Goal: Task Accomplishment & Management: Manage account settings

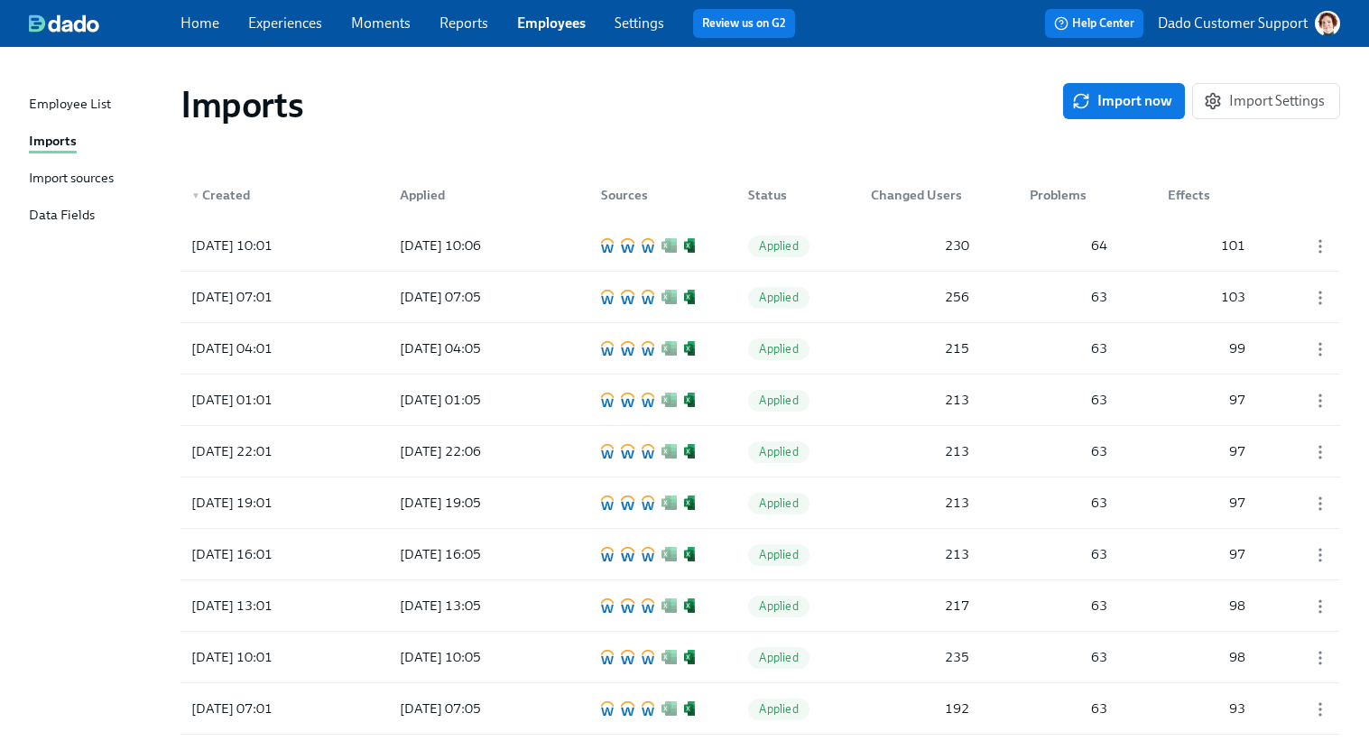
click at [95, 165] on div "Employee List Imports Import sources Data Fields" at bounding box center [105, 168] width 152 height 148
click at [84, 183] on div "Import sources" at bounding box center [71, 179] width 85 height 23
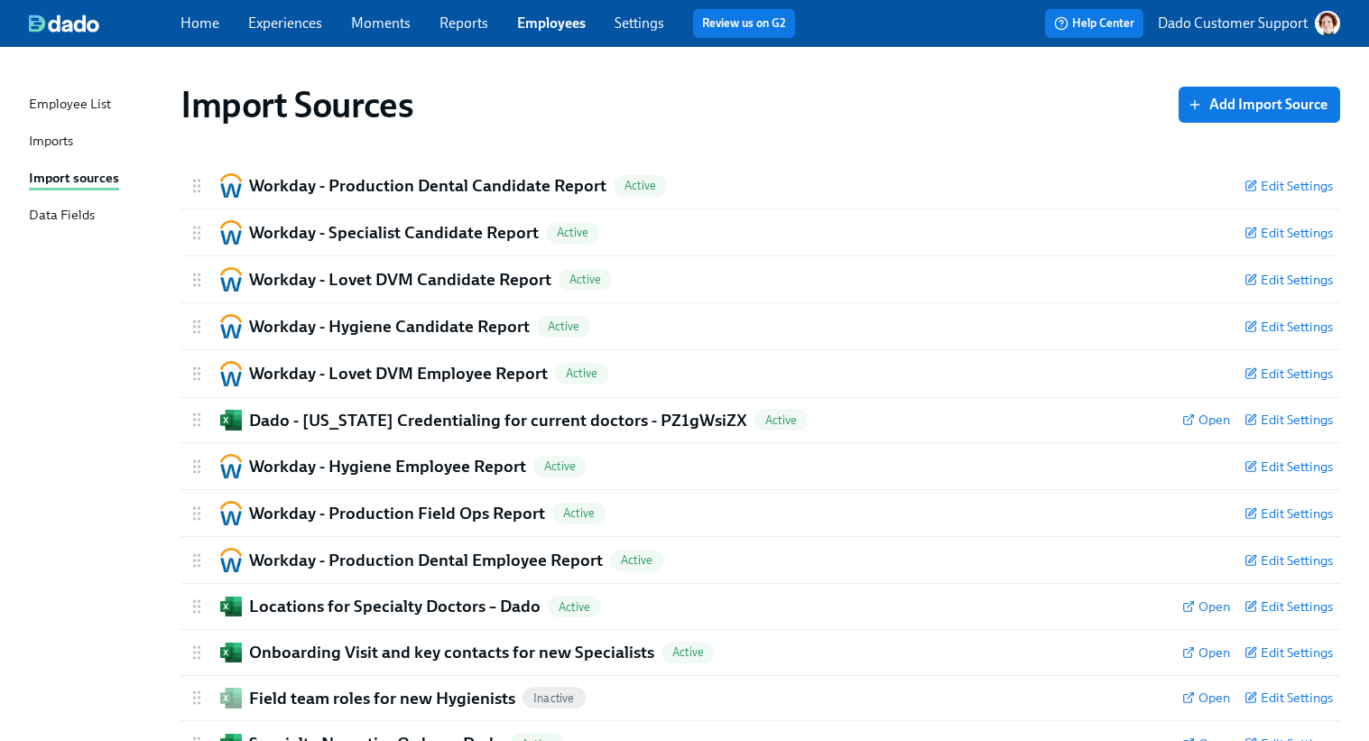
scroll to position [251, 0]
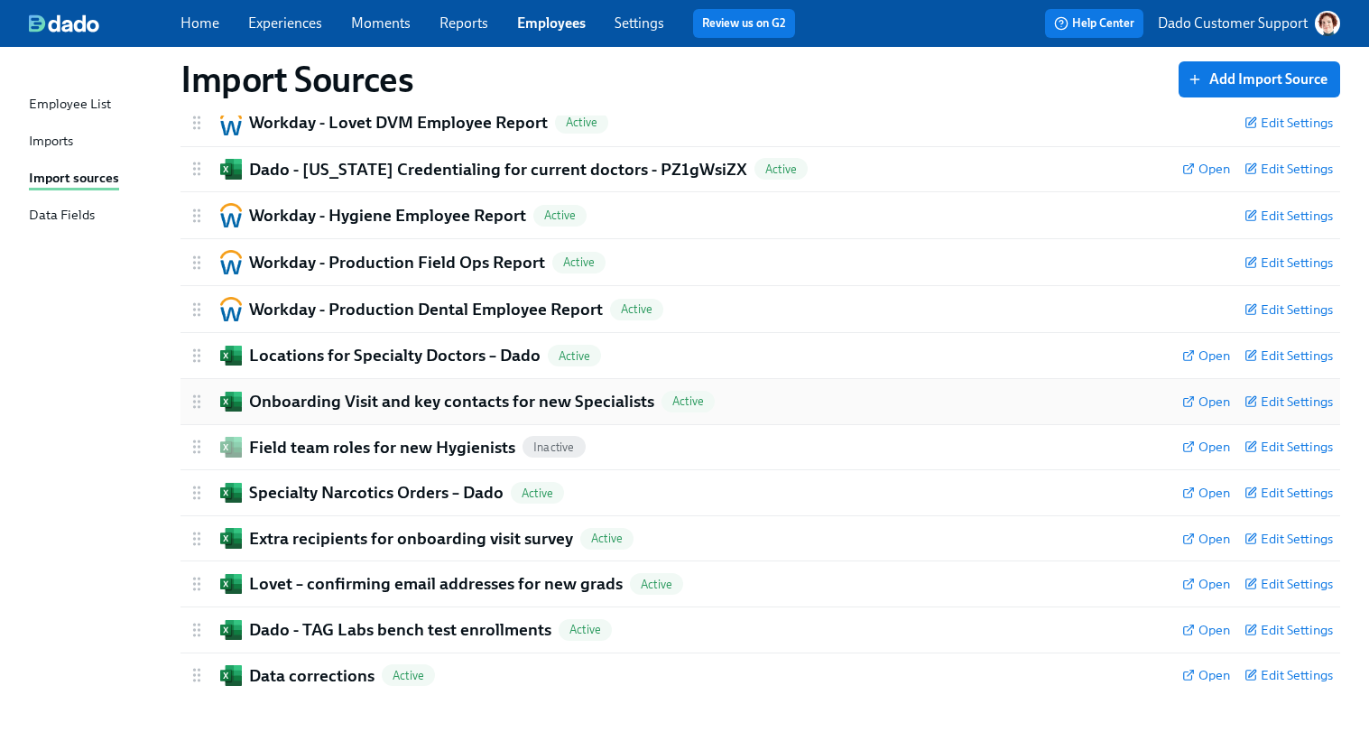
click at [309, 404] on h2 "Onboarding Visit and key contacts for new Specialists" at bounding box center [451, 401] width 405 height 23
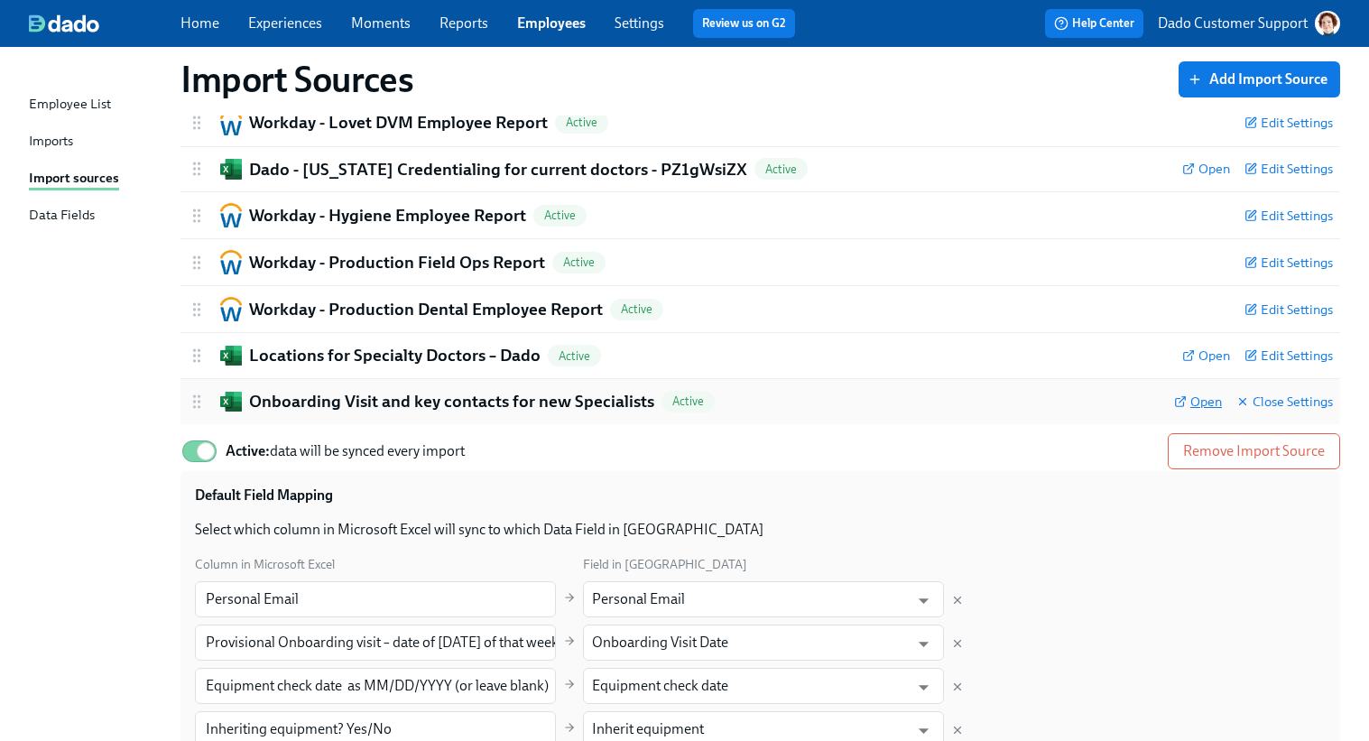
click at [1188, 402] on span "Open" at bounding box center [1198, 401] width 48 height 18
click at [301, 17] on link "Experiences" at bounding box center [285, 22] width 74 height 17
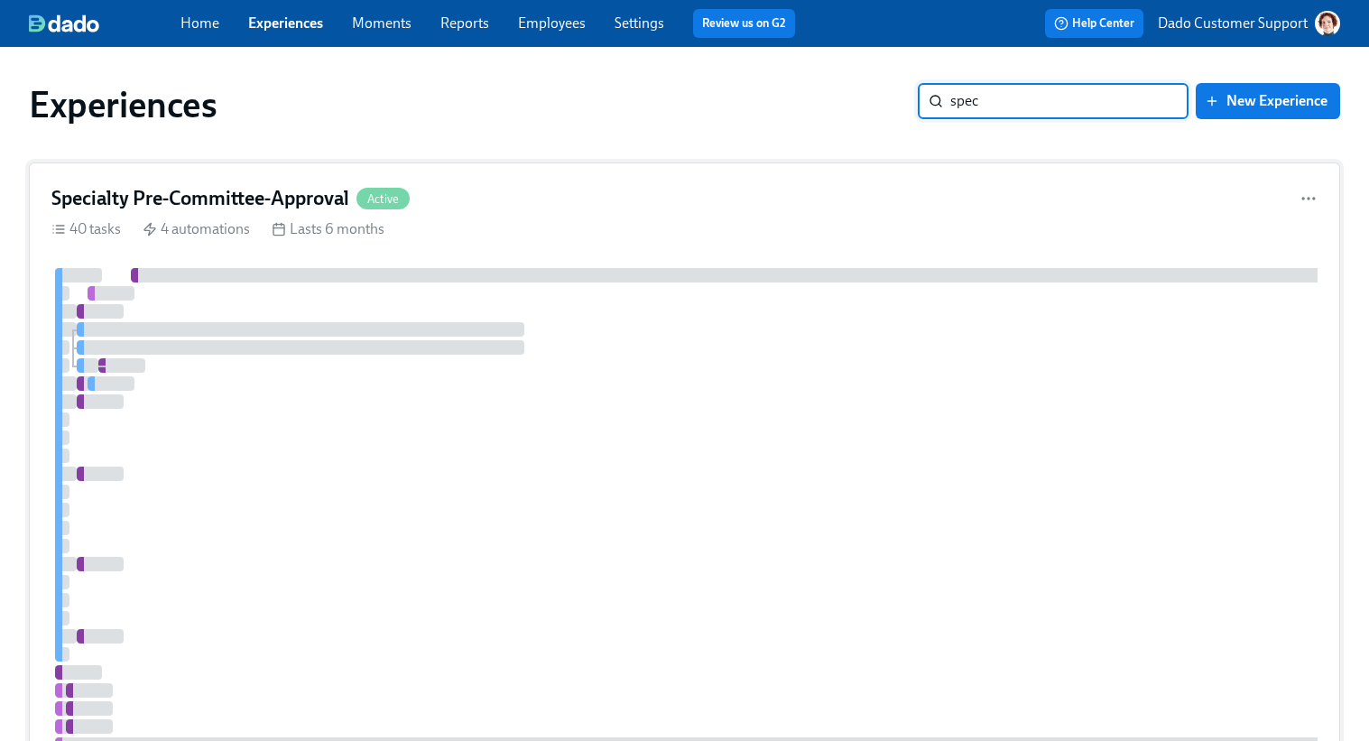
type input "spec"
click at [440, 212] on div "Specialty Pre-Committee-Approval Active 40 tasks 4 automations Lasts 6 months" at bounding box center [684, 554] width 1311 height 785
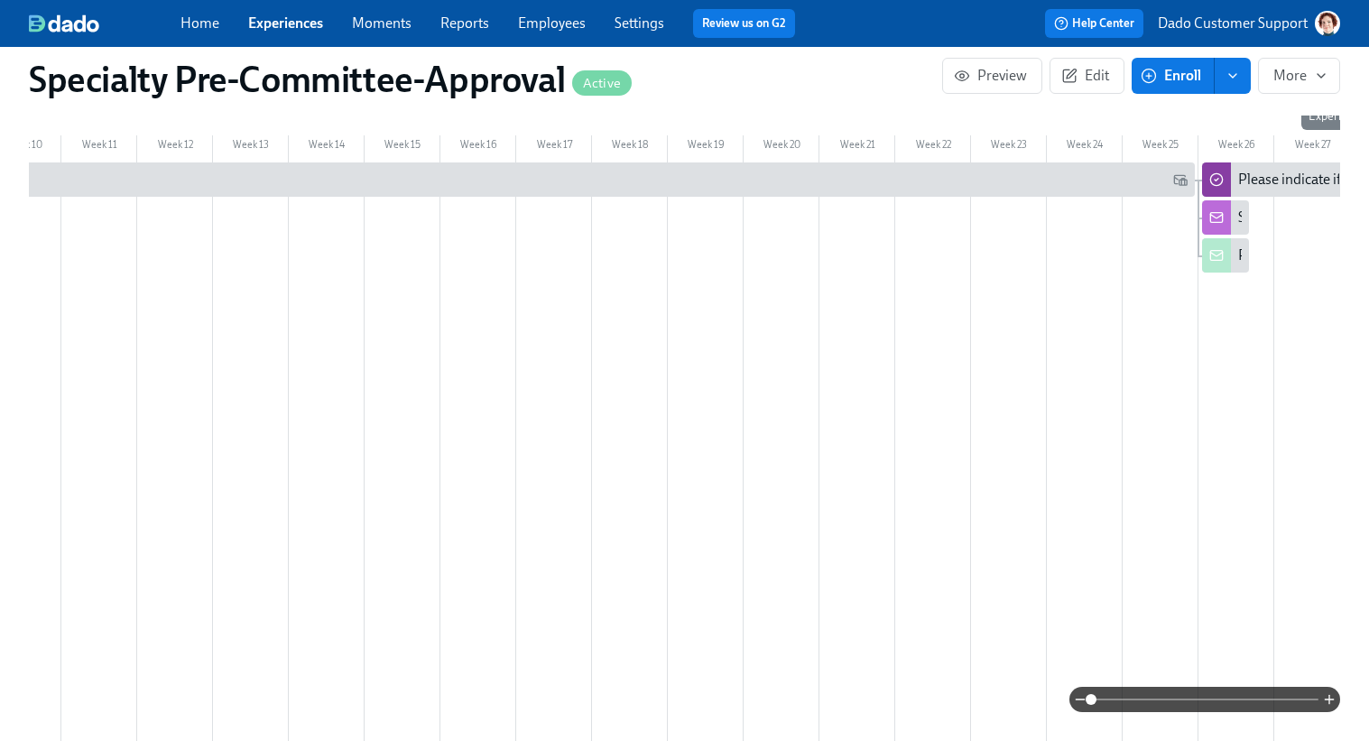
scroll to position [0, 811]
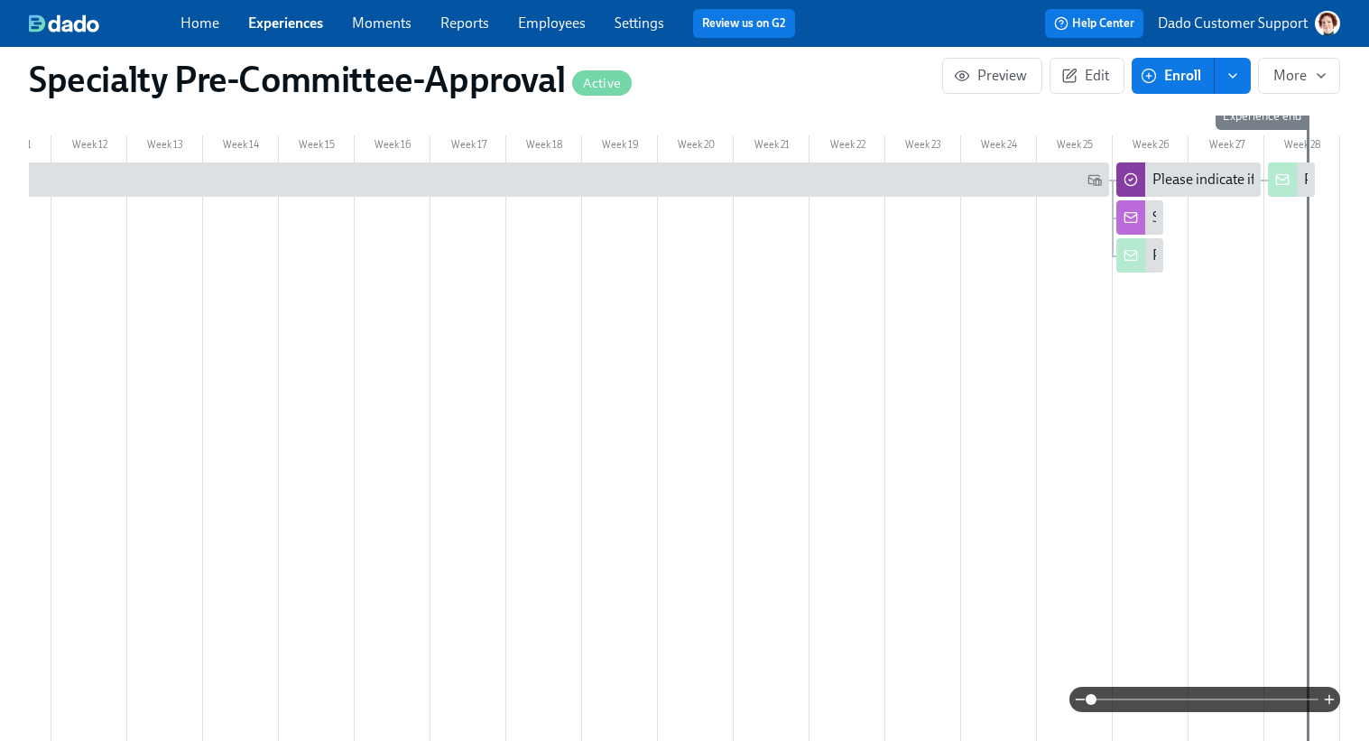
click at [1142, 235] on div at bounding box center [1130, 217] width 29 height 34
click at [1131, 272] on div at bounding box center [1130, 255] width 29 height 34
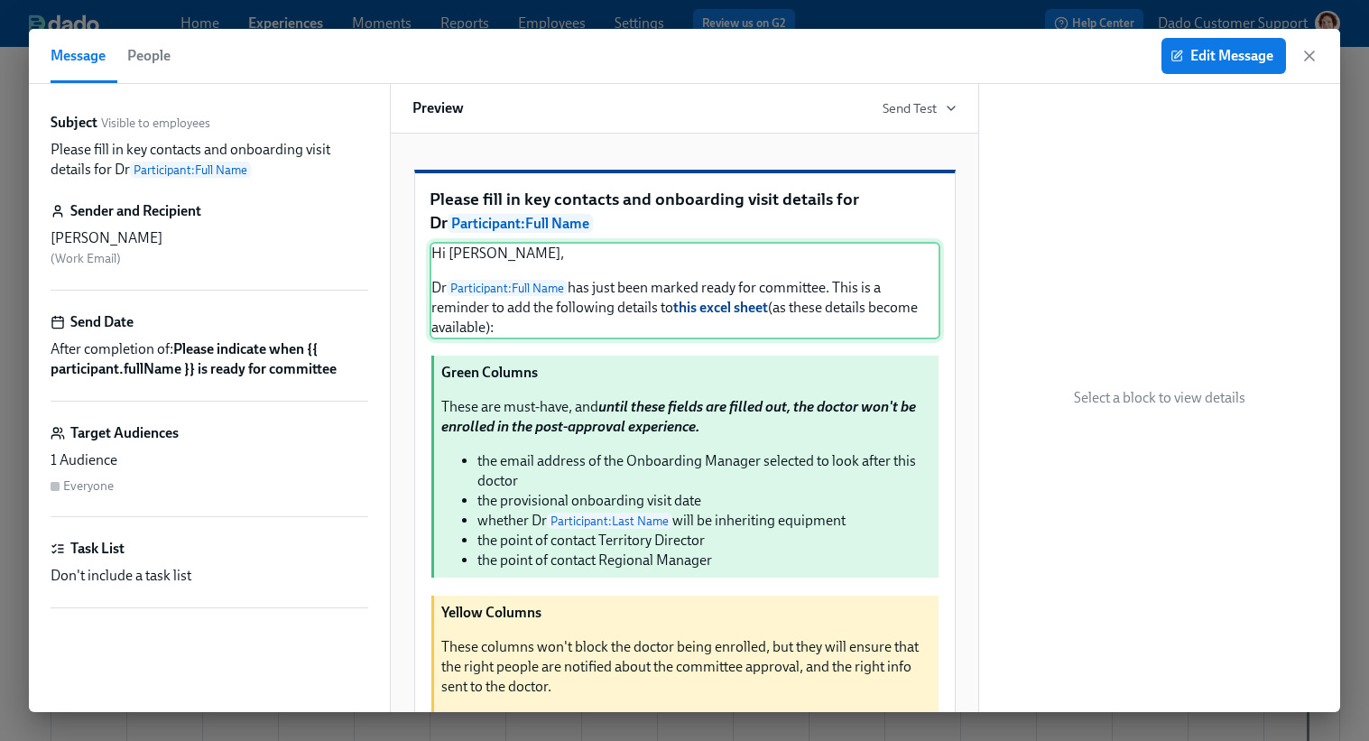
click at [731, 339] on div "Hi Veronica, Dr Participant : Full Name has just been marked ready for committe…" at bounding box center [684, 290] width 511 height 97
click at [1192, 56] on span "Edit Message" at bounding box center [1223, 56] width 99 height 18
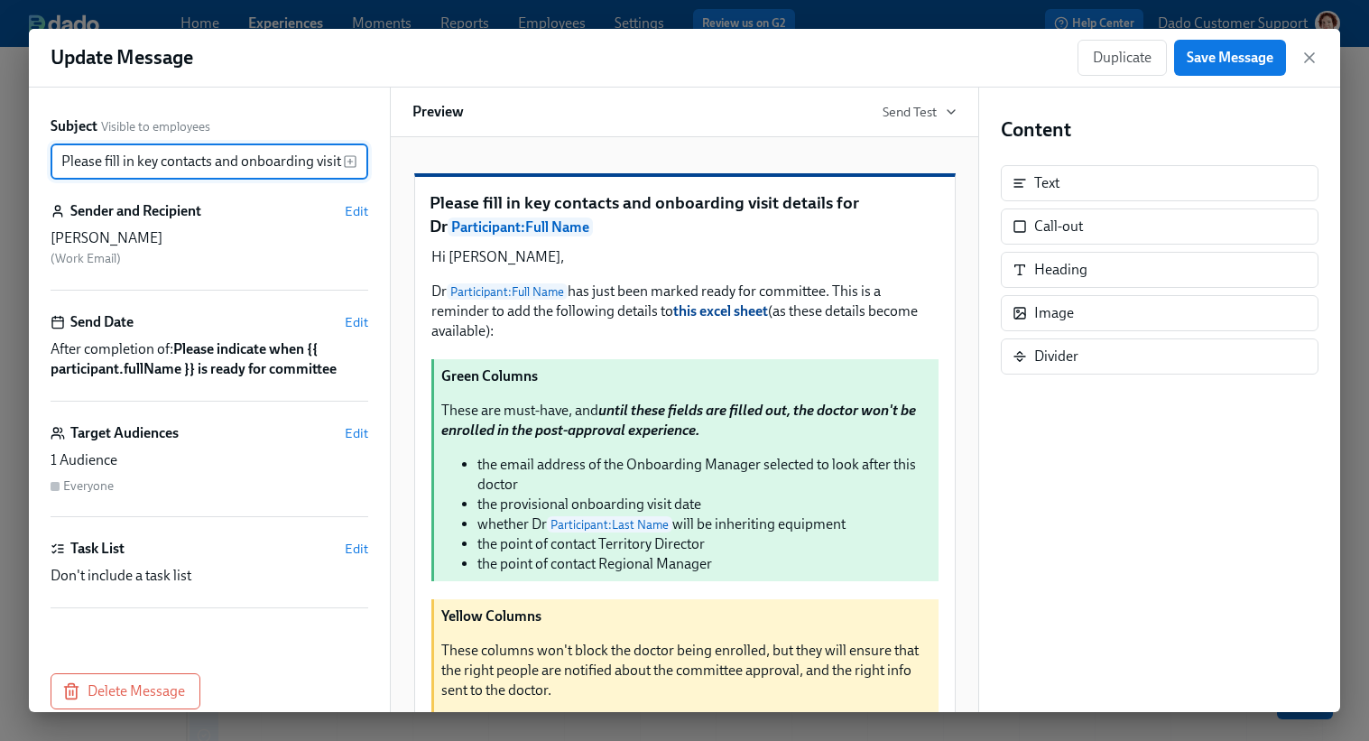
scroll to position [0, 238]
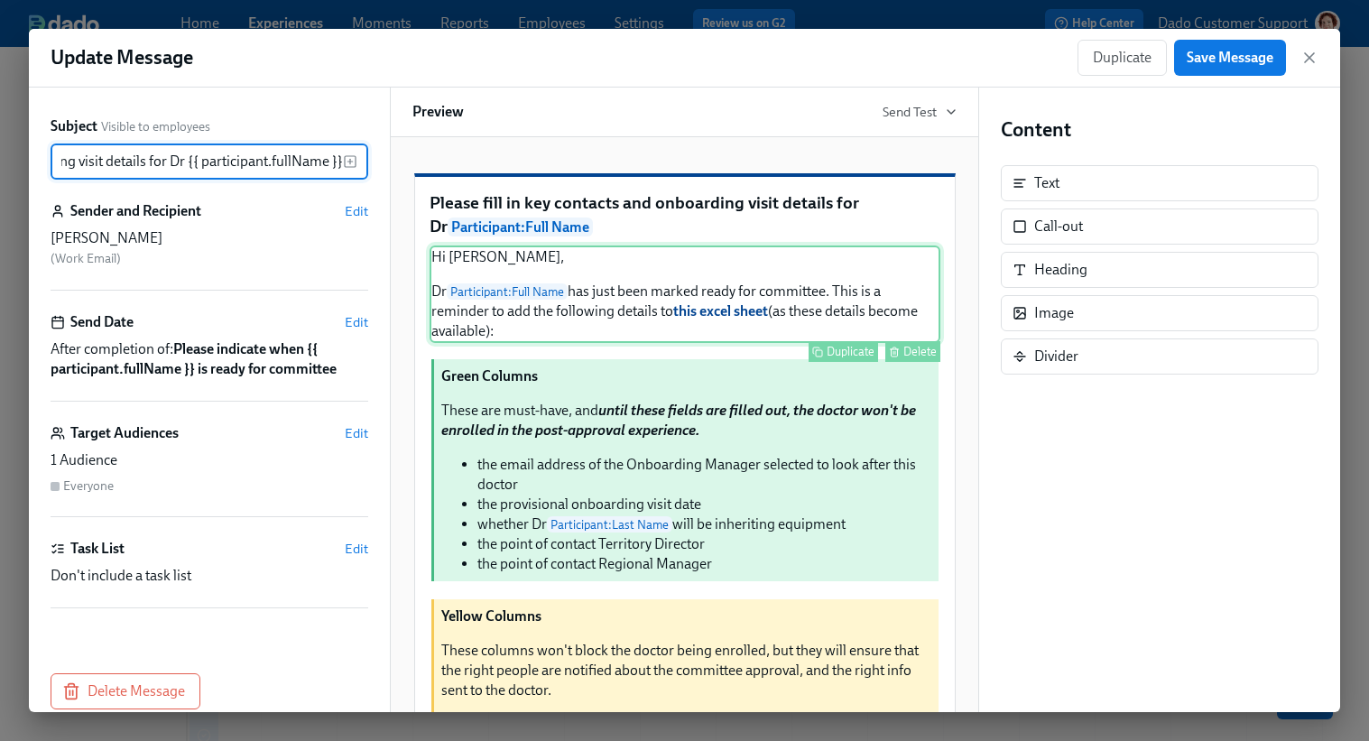
click at [748, 343] on div "Hi Veronica, Dr Participant : Full Name has just been marked ready for committe…" at bounding box center [684, 293] width 511 height 97
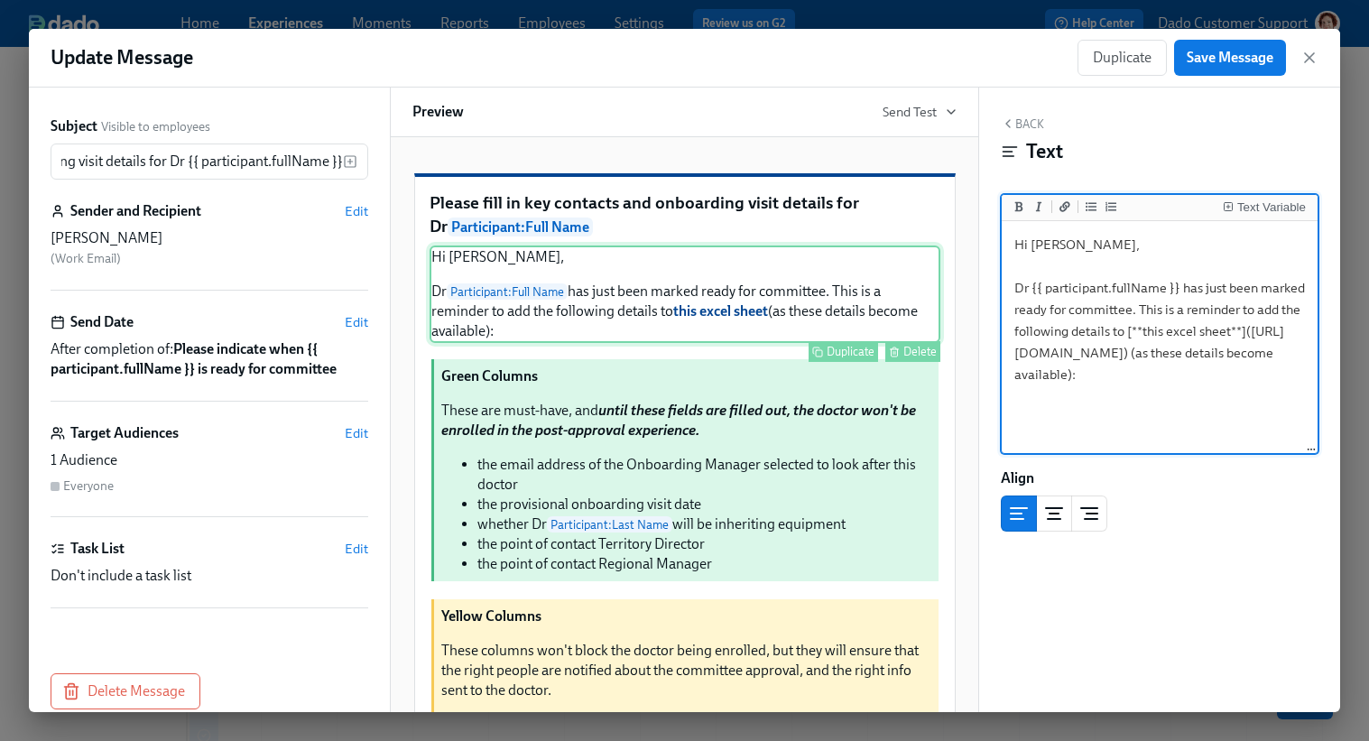
scroll to position [0, 0]
click at [1019, 354] on textarea "Hi Veronica, Dr {{ participant.fullName }} has just been marked ready for commi…" at bounding box center [1159, 338] width 309 height 226
click at [1020, 411] on textarea "Hi Veronica, Dr {{ participant.fullName }} has just been marked ready for commi…" at bounding box center [1159, 338] width 309 height 226
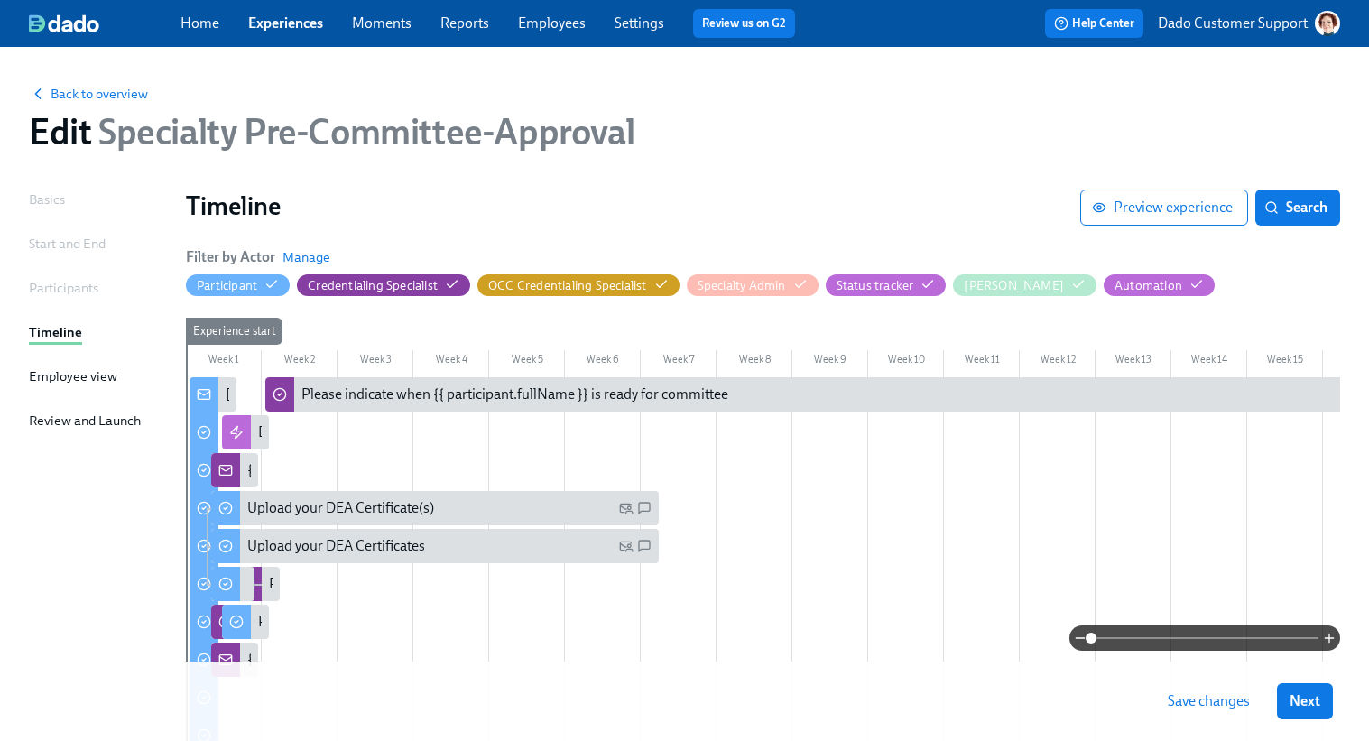
click at [298, 19] on link "Experiences" at bounding box center [285, 22] width 75 height 17
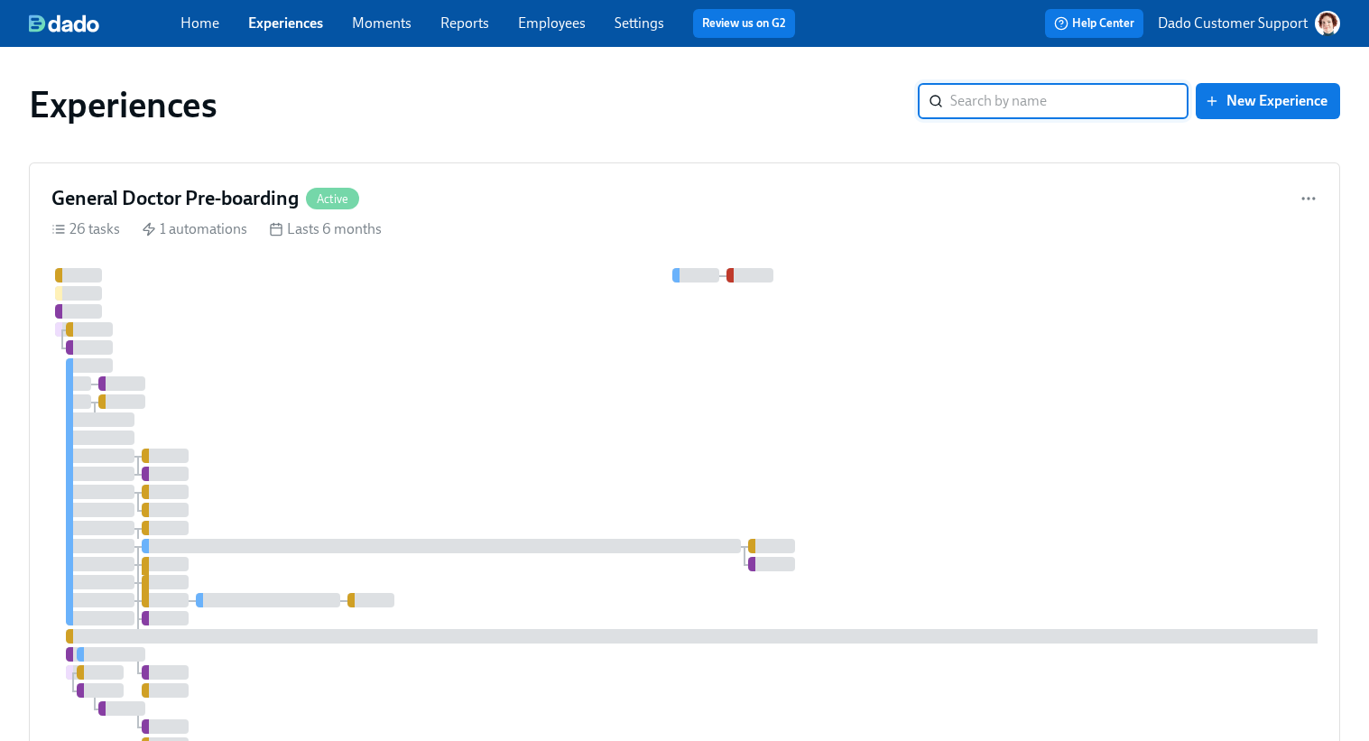
type input "e"
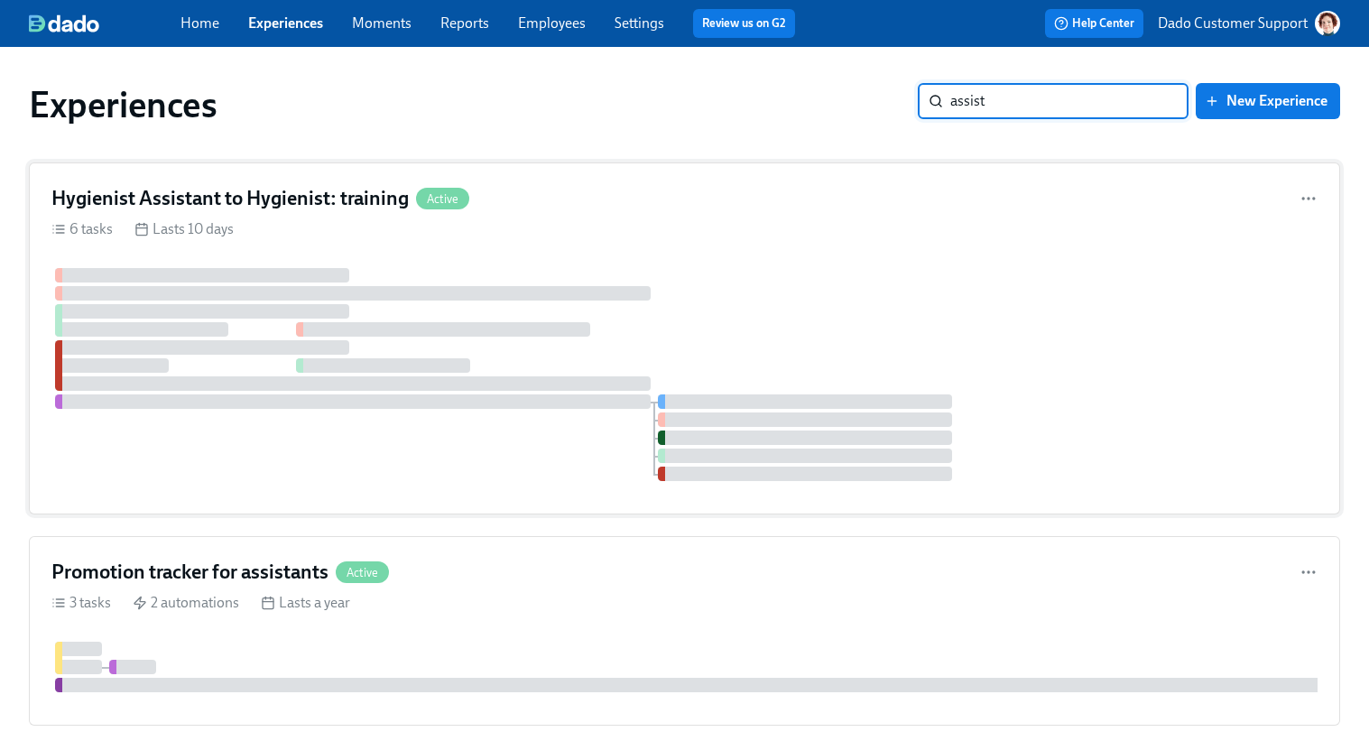
scroll to position [93, 0]
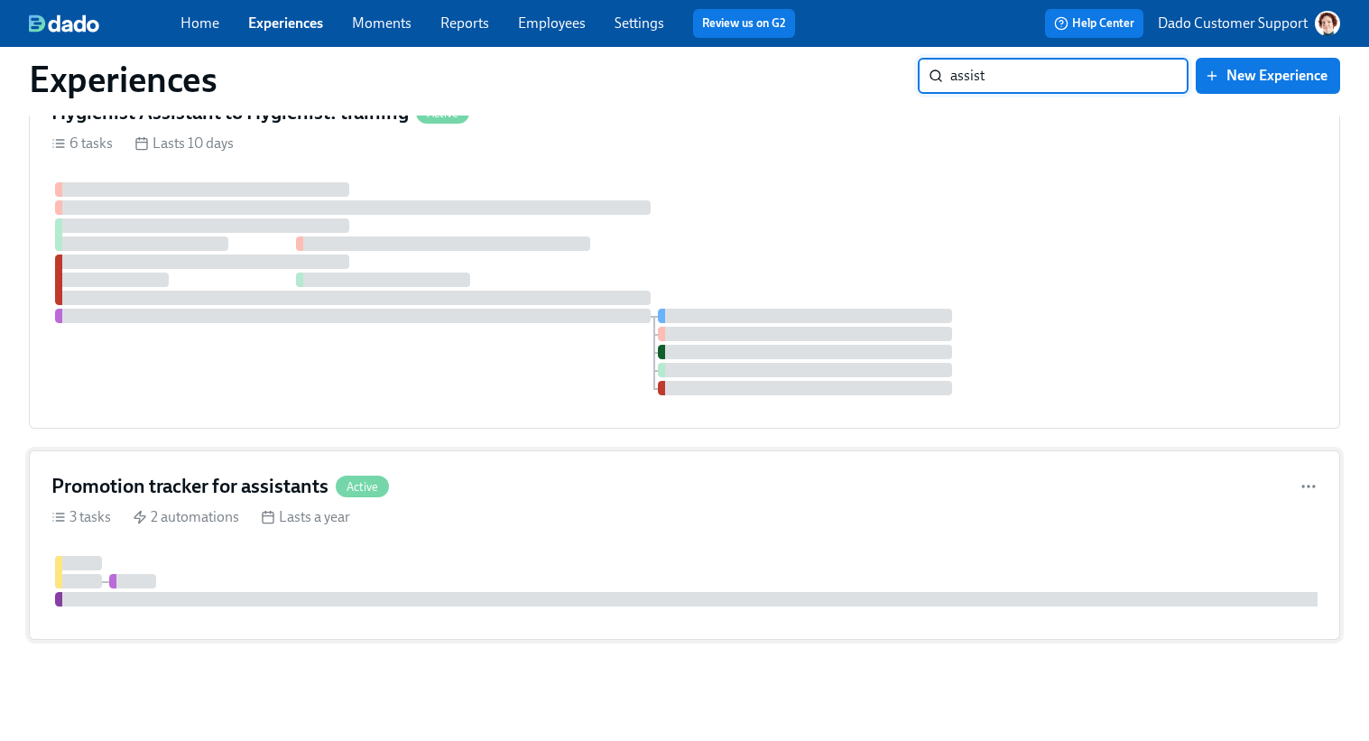
type input "assist"
click at [162, 507] on div "2 automations" at bounding box center [186, 517] width 106 height 20
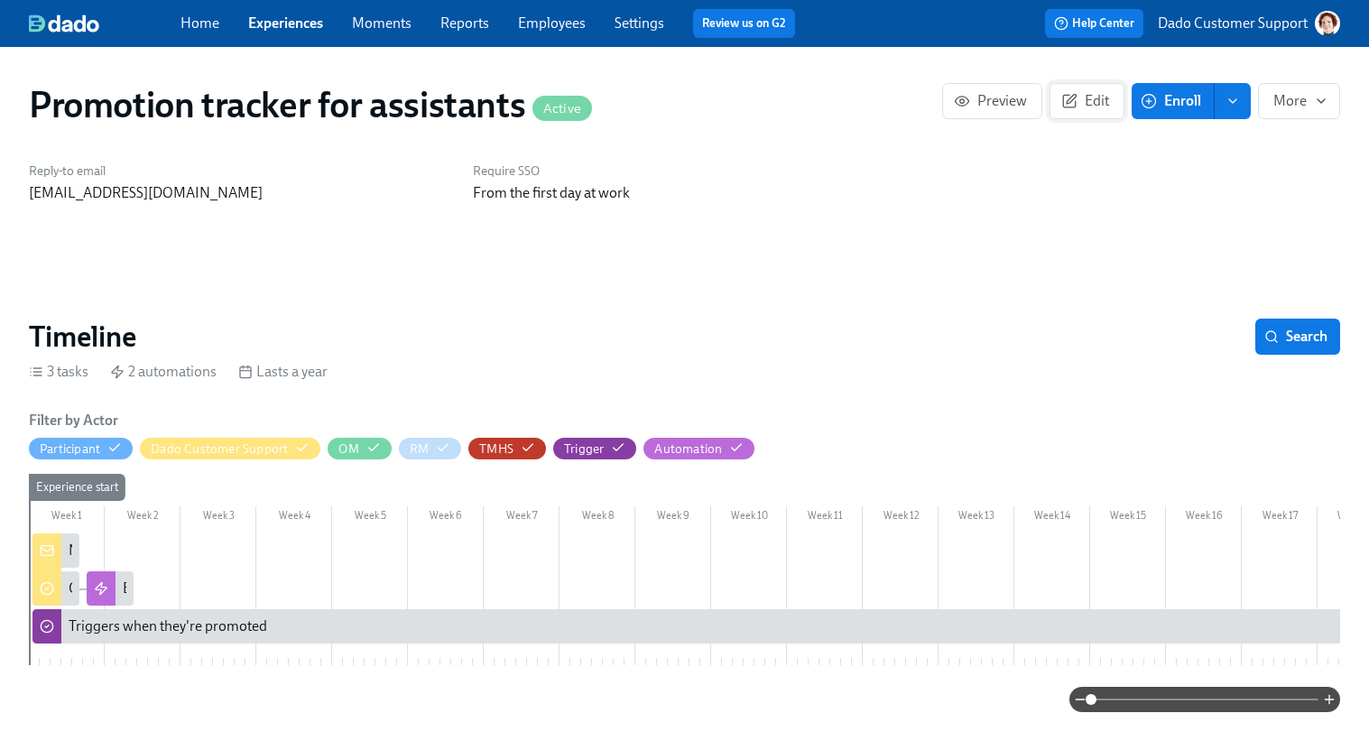
click at [1081, 116] on button "Edit" at bounding box center [1086, 101] width 75 height 36
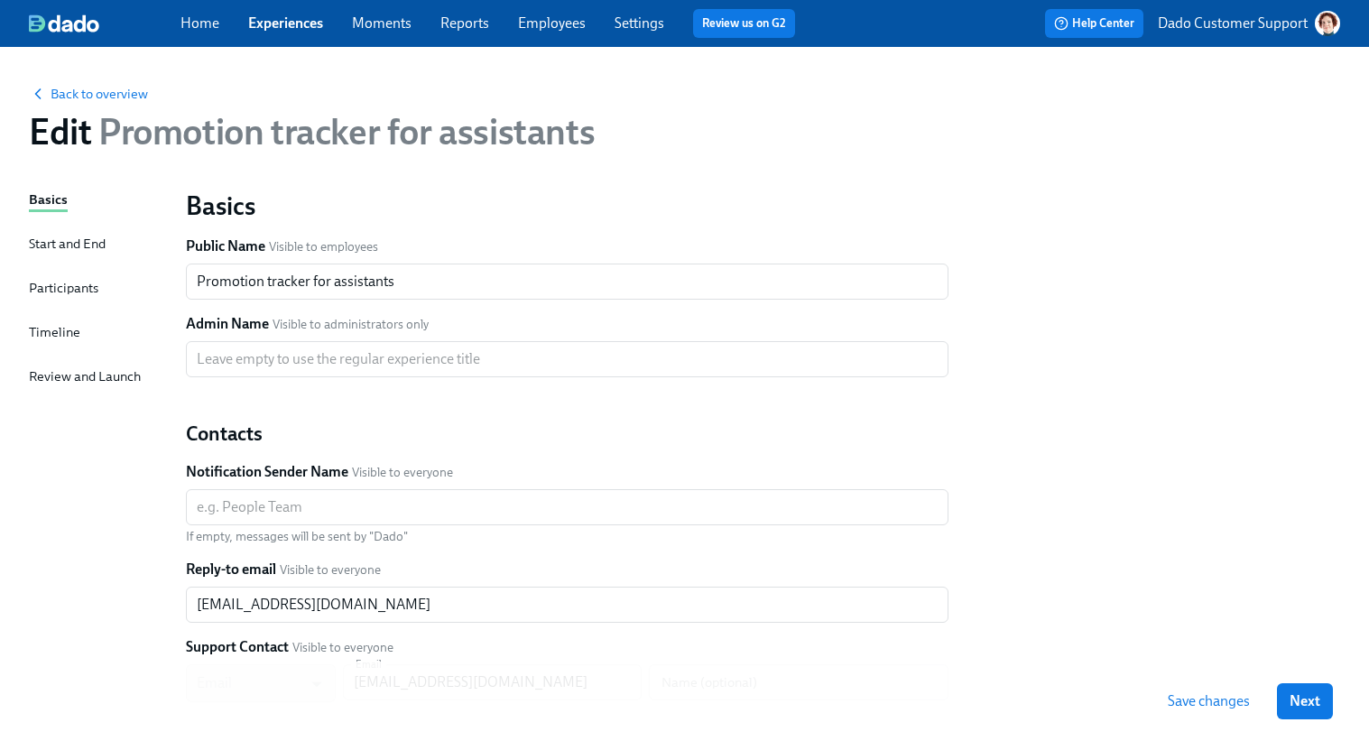
click at [60, 329] on div "Timeline" at bounding box center [54, 332] width 51 height 20
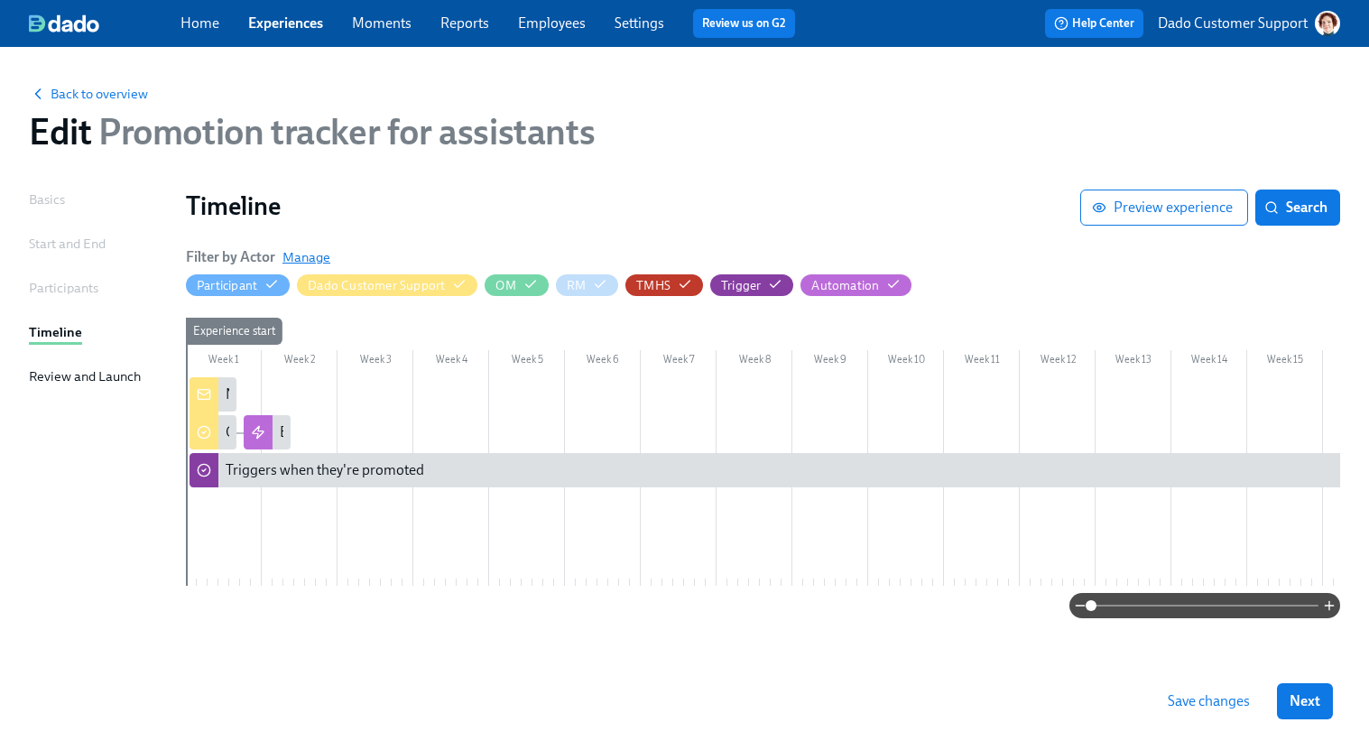
click at [315, 263] on span "Manage" at bounding box center [306, 257] width 48 height 18
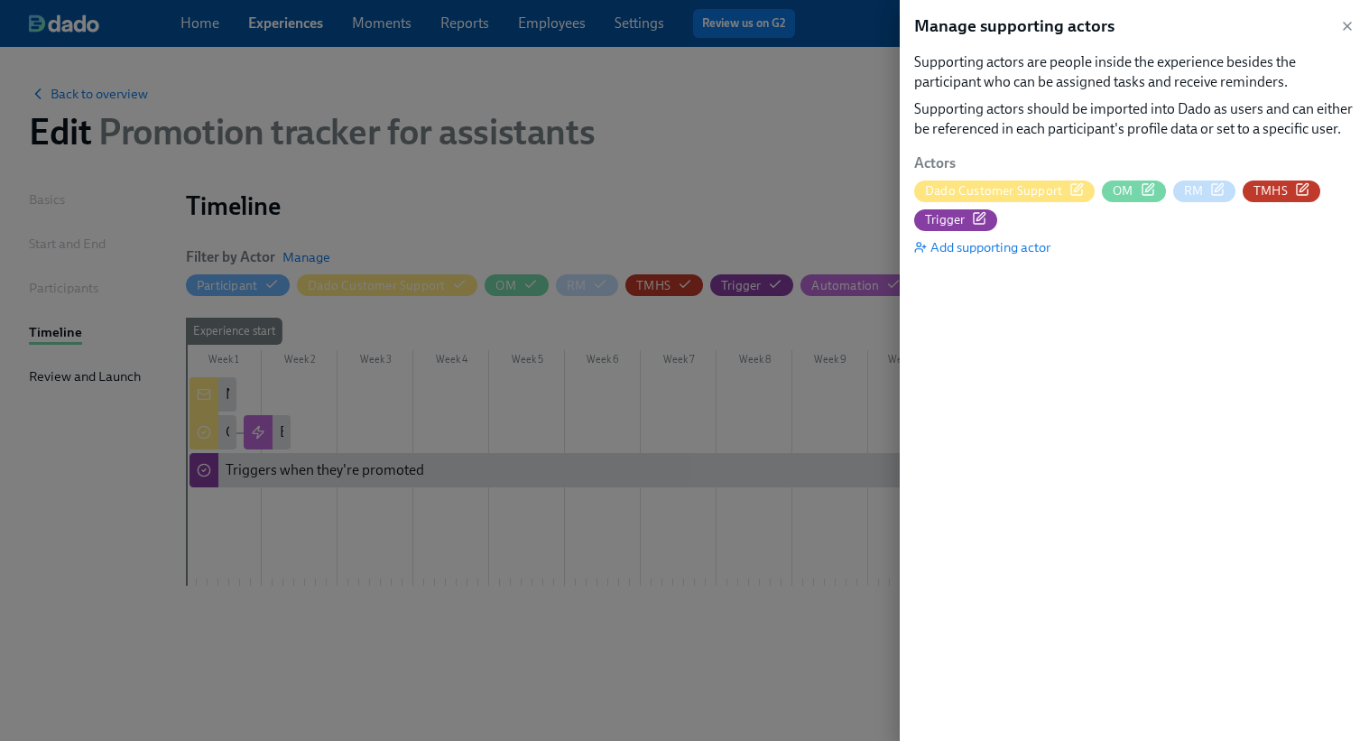
click at [1075, 189] on icon "button" at bounding box center [1079, 187] width 8 height 8
click at [724, 132] on div at bounding box center [684, 370] width 1369 height 741
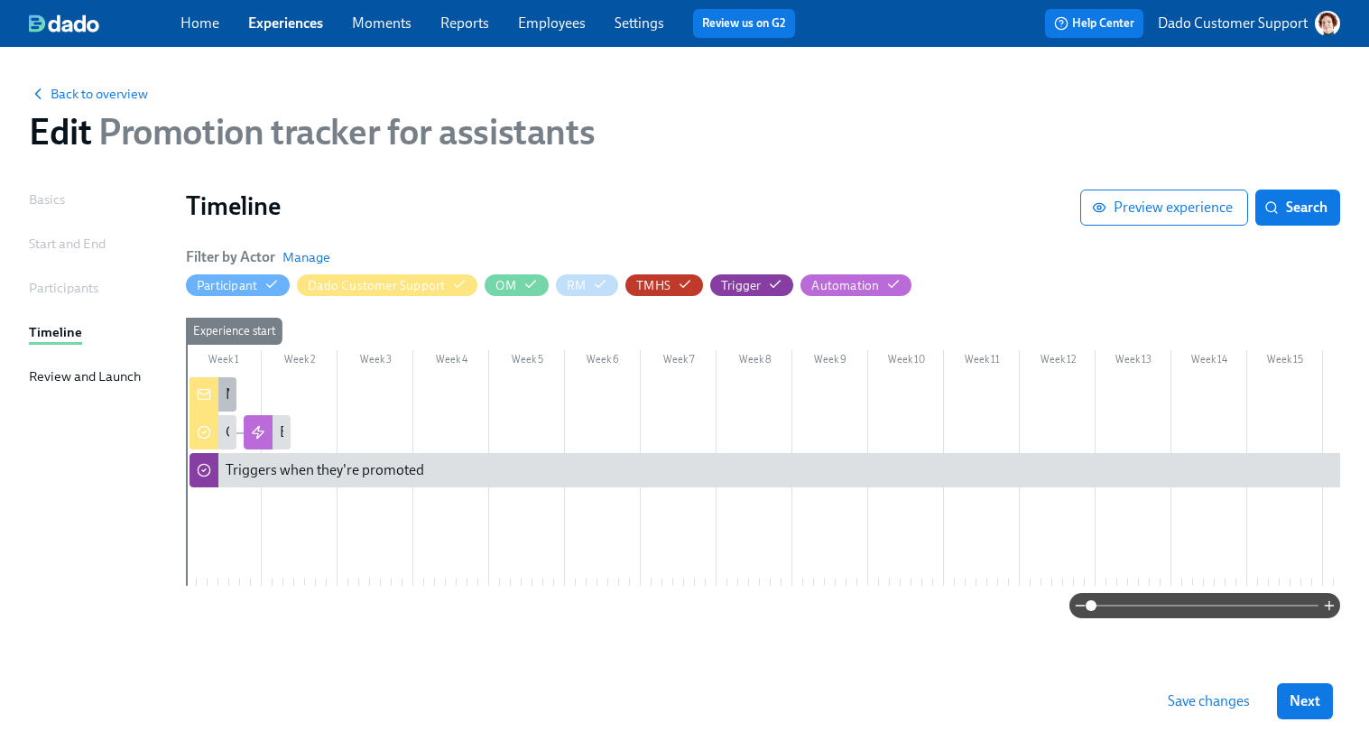
click at [208, 398] on icon at bounding box center [204, 394] width 14 height 14
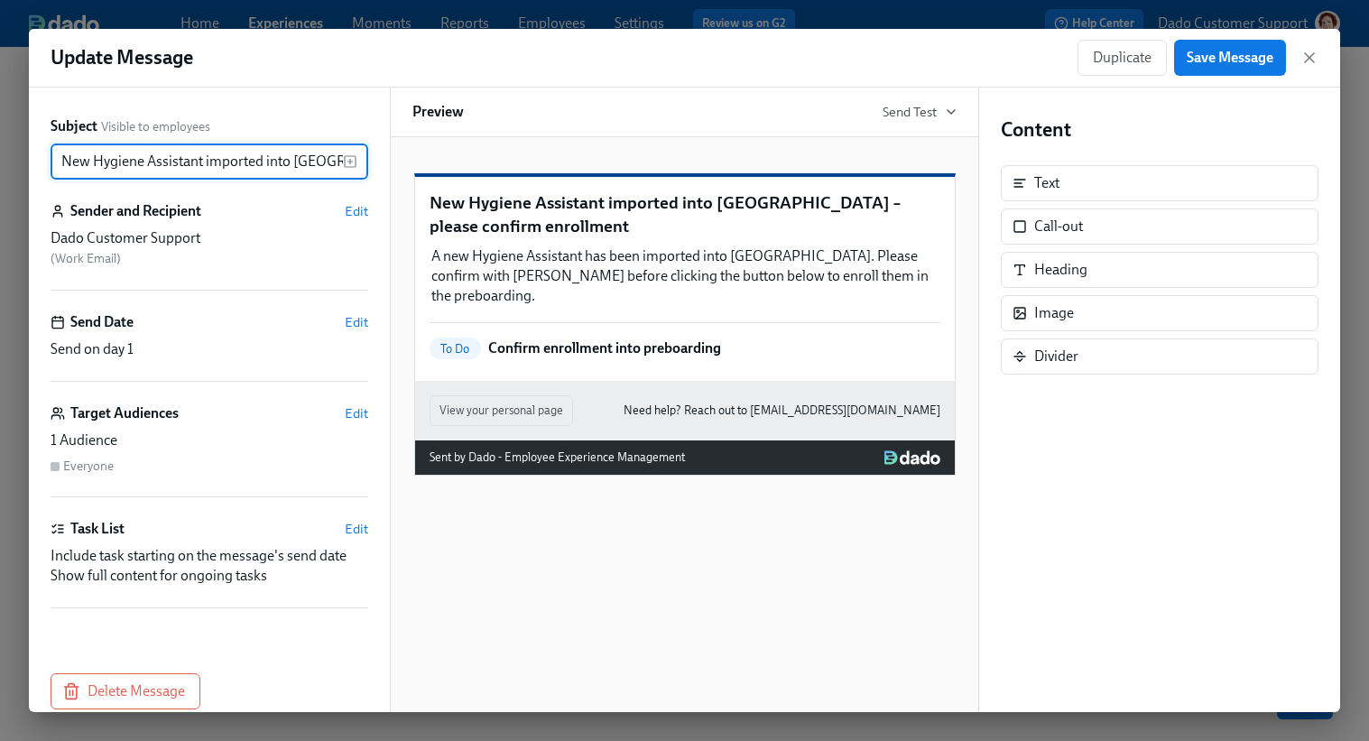
scroll to position [0, 156]
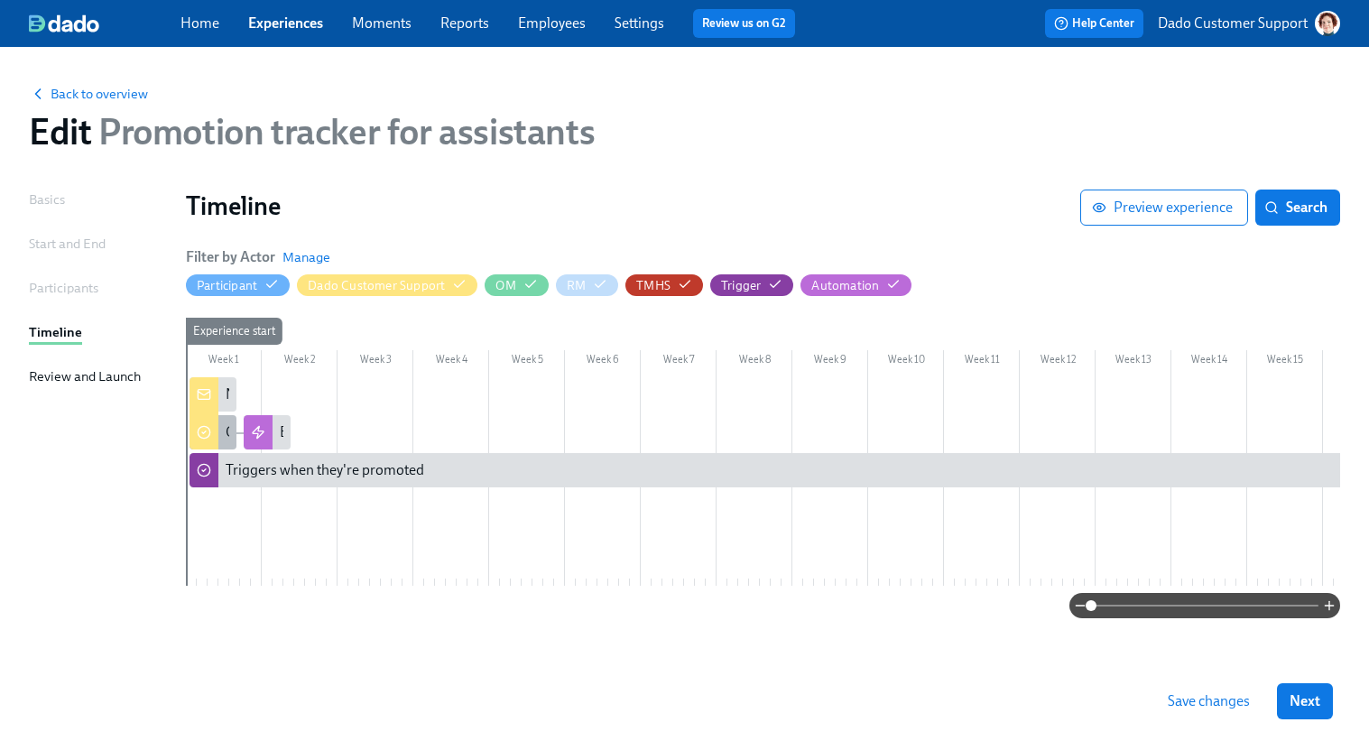
click at [222, 439] on div "Confirm enrollment into preboarding" at bounding box center [212, 432] width 47 height 34
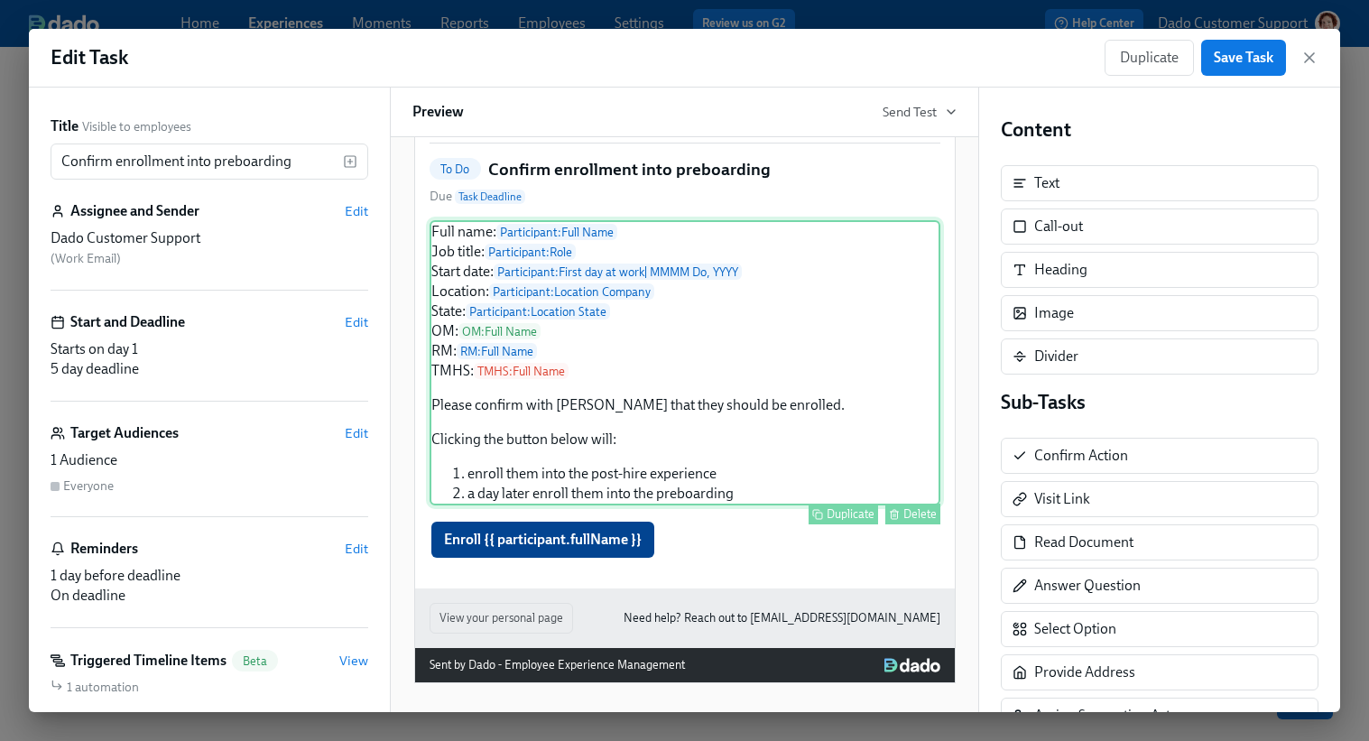
scroll to position [160, 0]
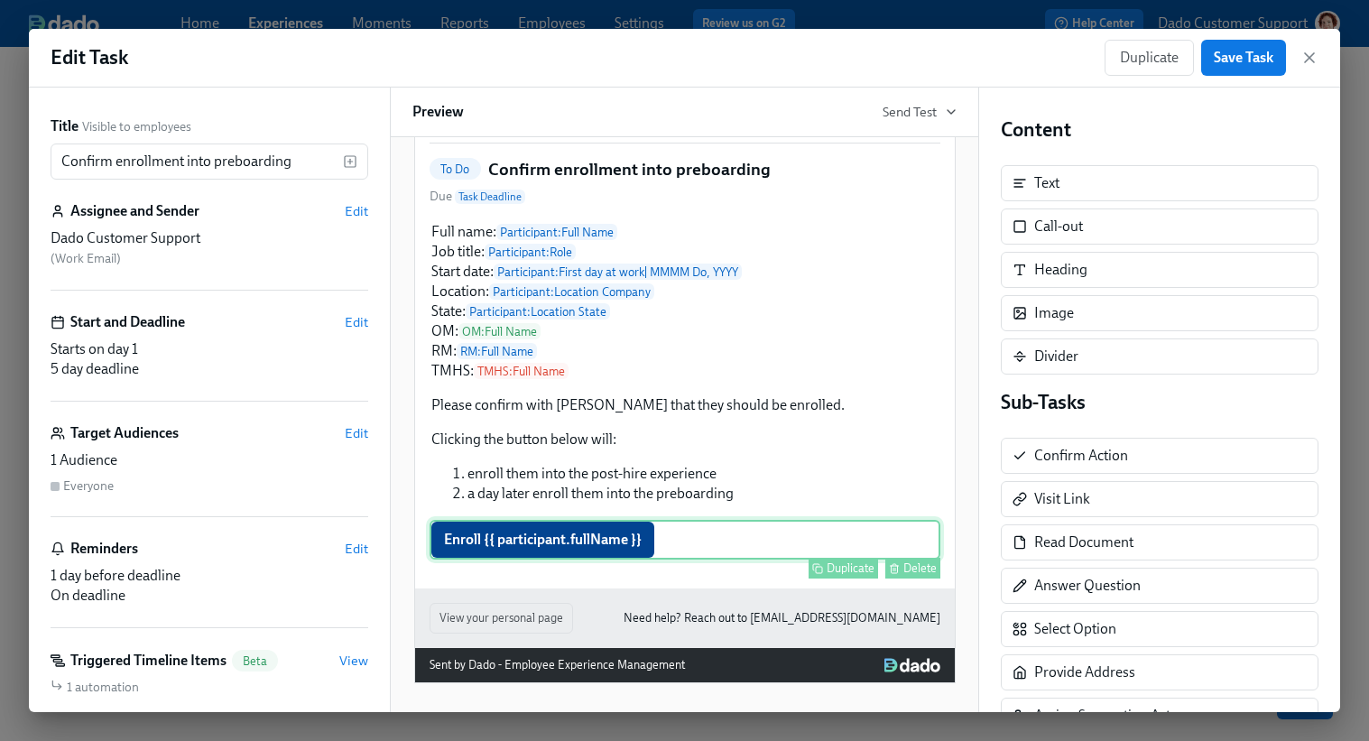
click at [570, 551] on div "Enroll {{ participant.fullName }} Duplicate Delete" at bounding box center [684, 540] width 511 height 40
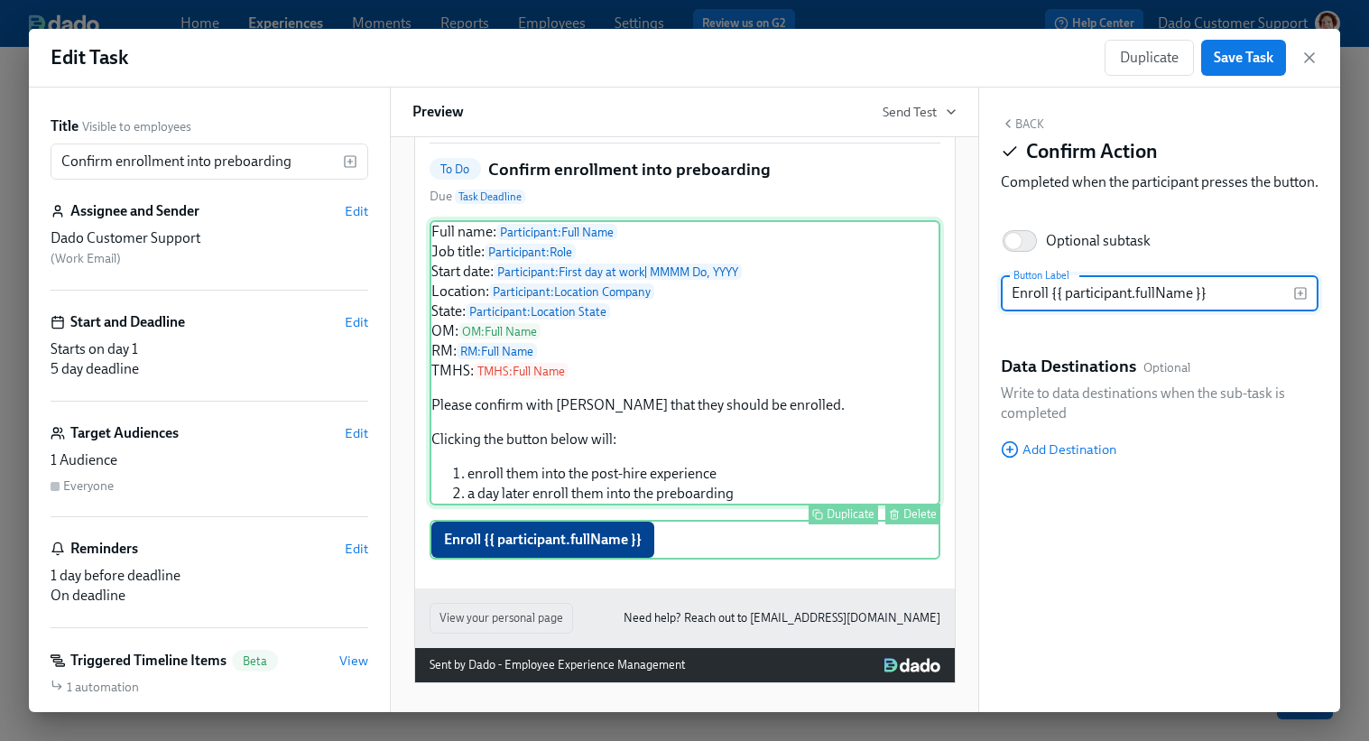
click at [568, 483] on div "Full name: Participant : Full Name Job title: Participant : Role Start date: Pa…" at bounding box center [684, 362] width 511 height 285
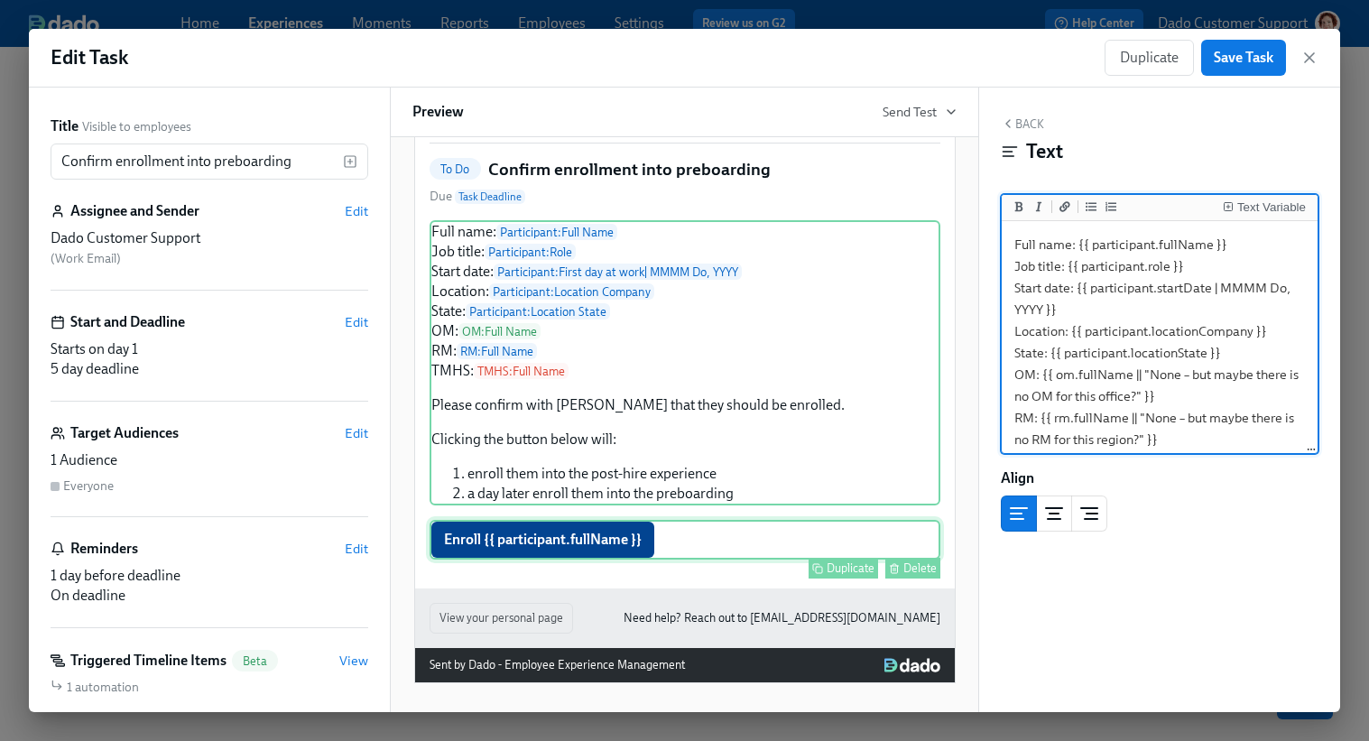
click at [547, 541] on div "Enroll {{ participant.fullName }} Duplicate Delete" at bounding box center [684, 540] width 511 height 40
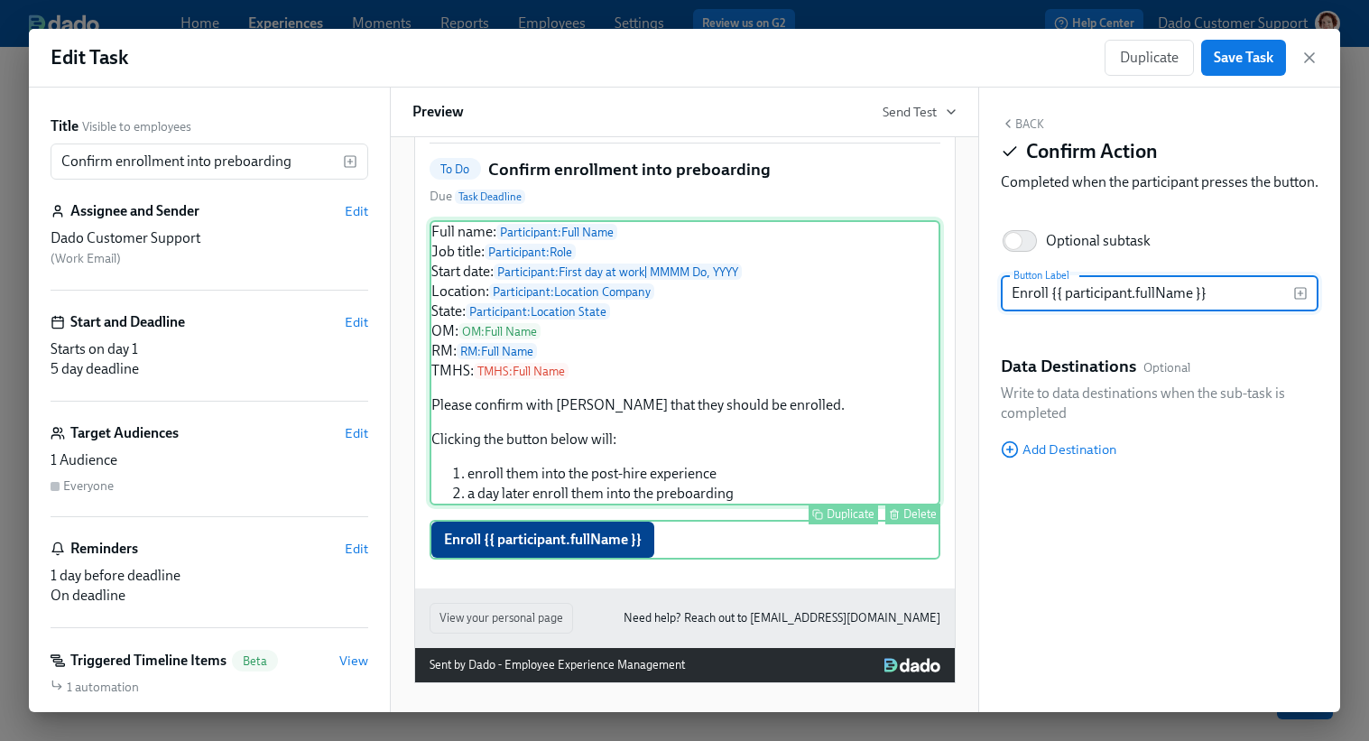
click at [559, 492] on div "Full name: Participant : Full Name Job title: Participant : Role Start date: Pa…" at bounding box center [684, 362] width 511 height 285
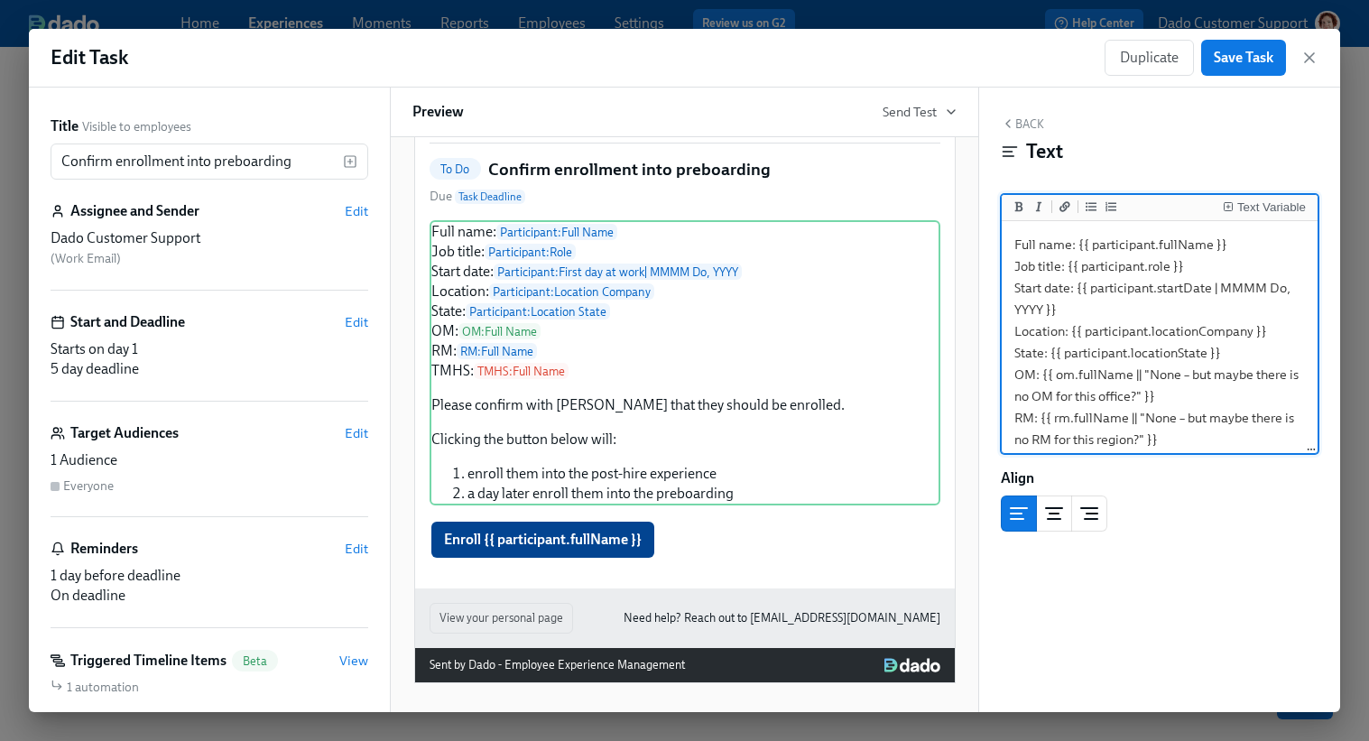
scroll to position [246, 0]
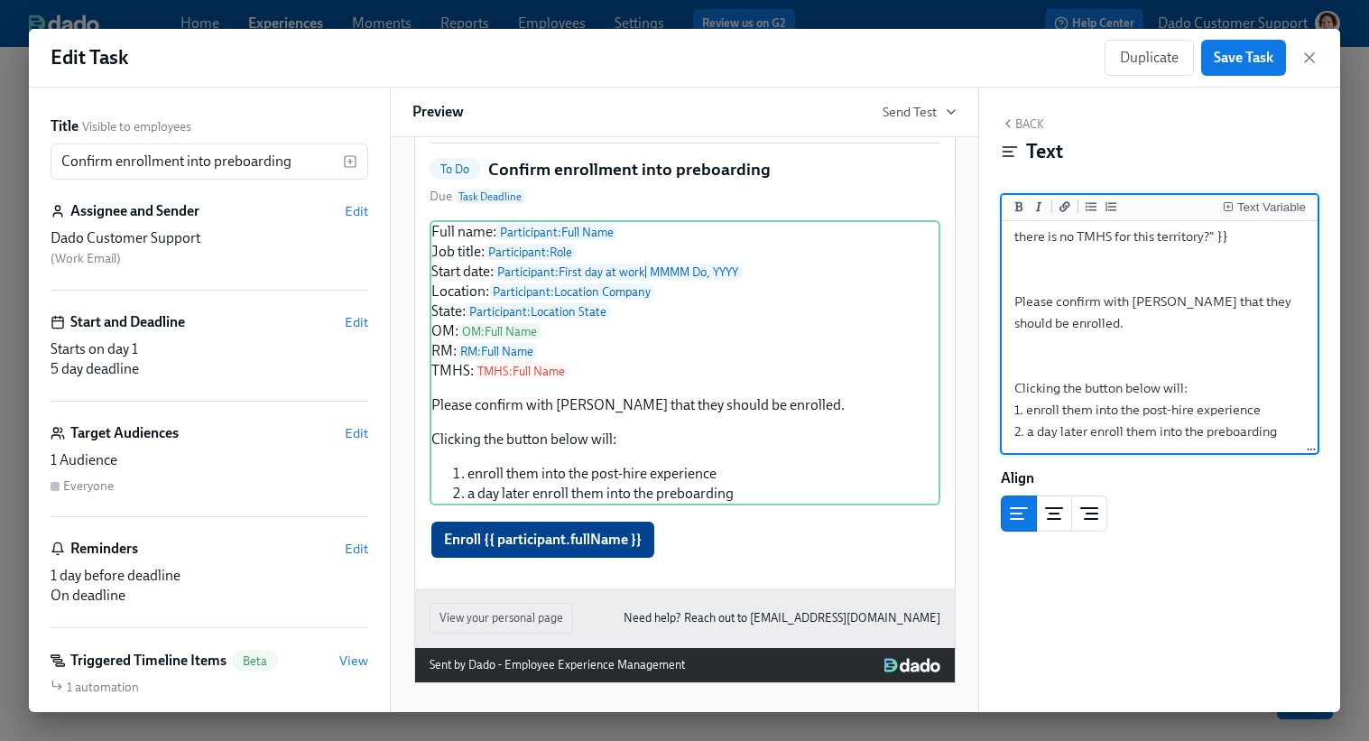
click at [1238, 425] on textarea "Full name: {{ participant.fullName }} Job title: {{ participant.role }} Start d…" at bounding box center [1159, 214] width 309 height 473
type textarea "Full name: {{ participant.fullName }} Job title: {{ participant.role }} Start d…"
click at [1236, 58] on span "Save Task" at bounding box center [1244, 58] width 60 height 18
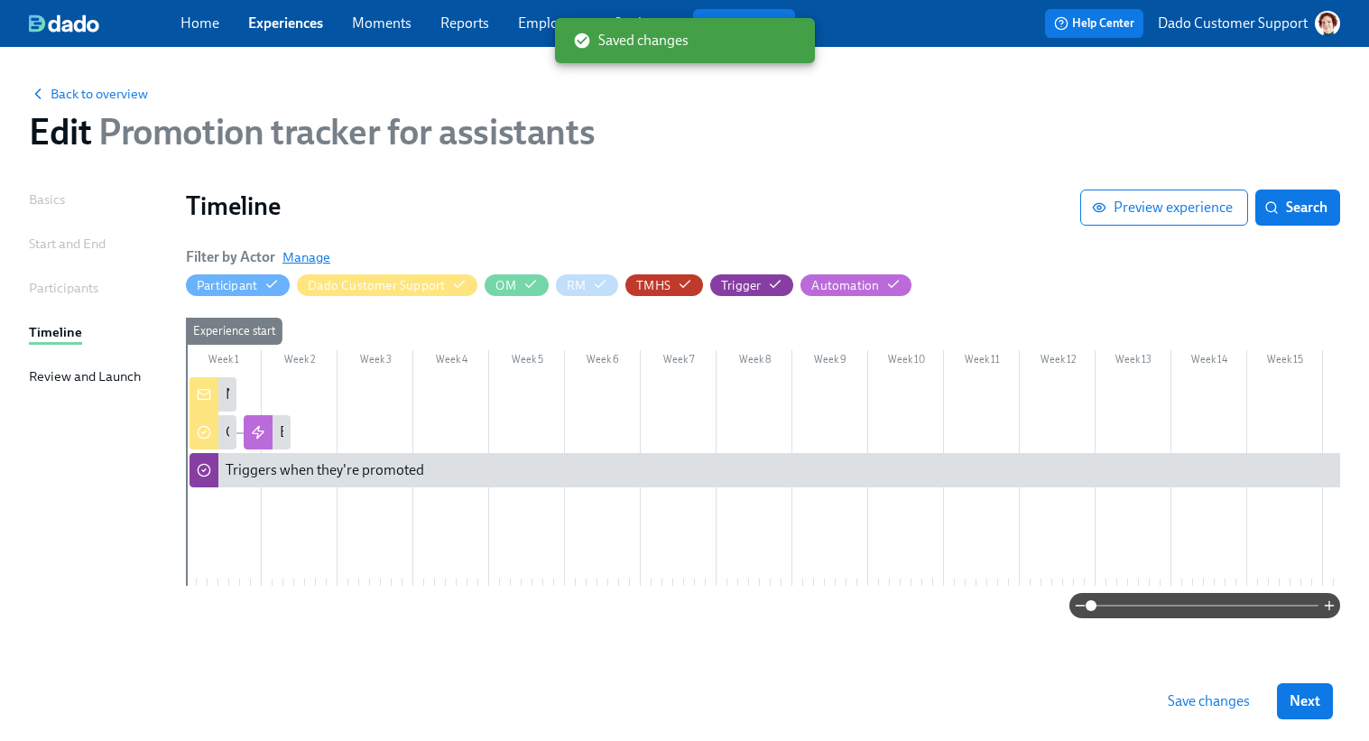
click at [308, 255] on span "Manage" at bounding box center [306, 257] width 48 height 18
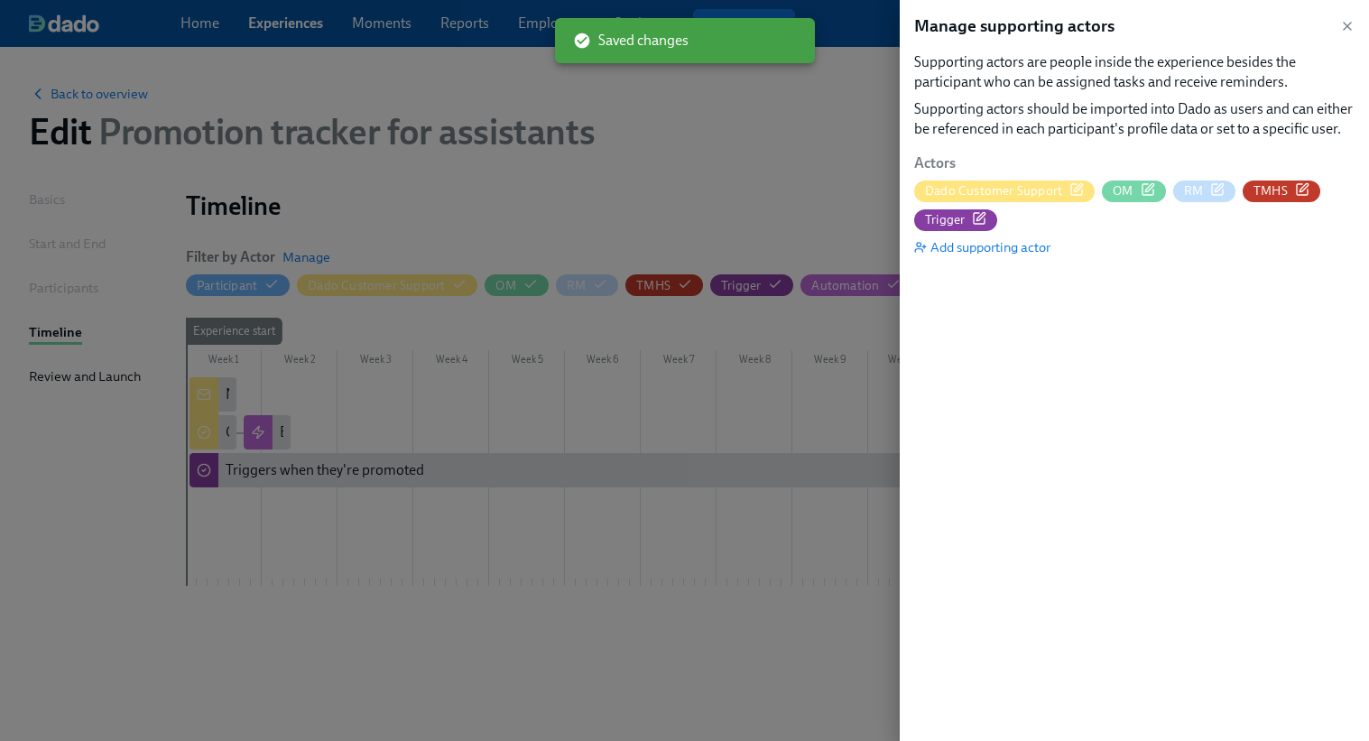
click at [1072, 193] on icon "button" at bounding box center [1076, 189] width 14 height 14
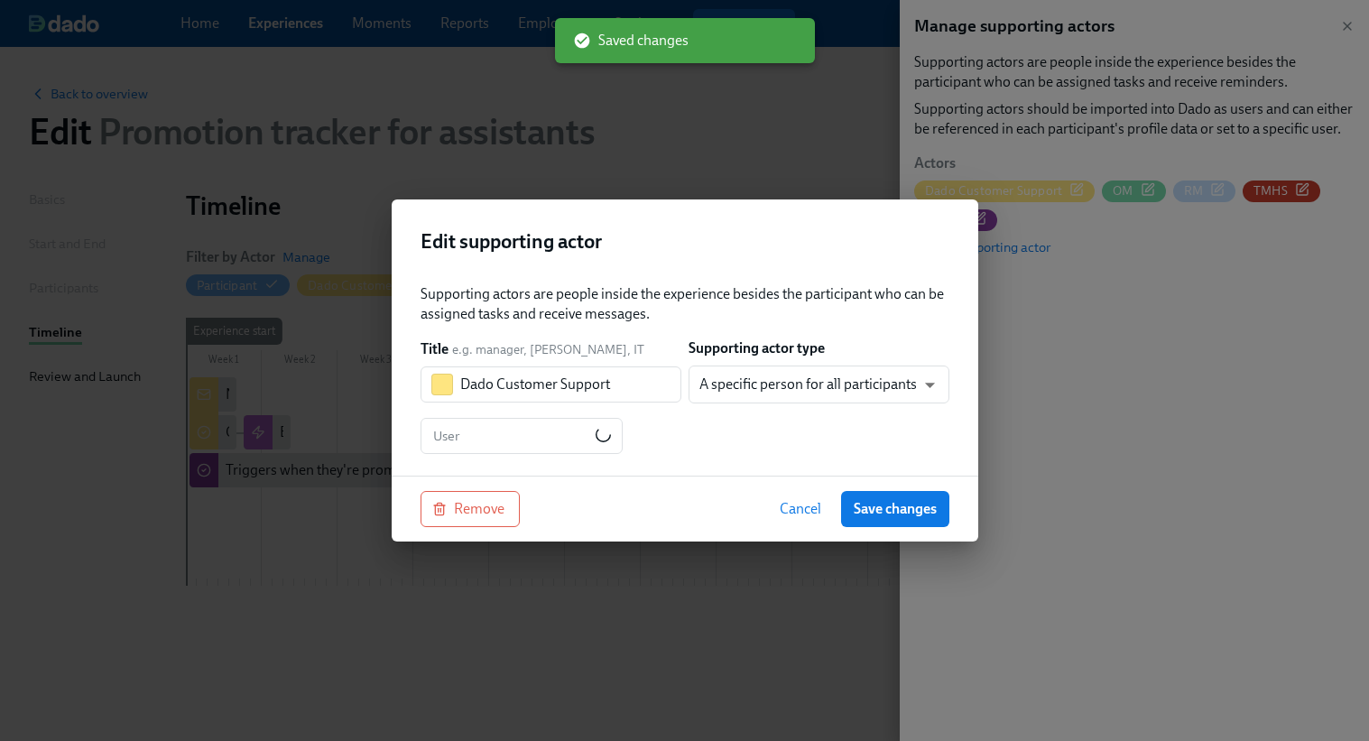
click at [812, 508] on span "Cancel" at bounding box center [801, 509] width 42 height 18
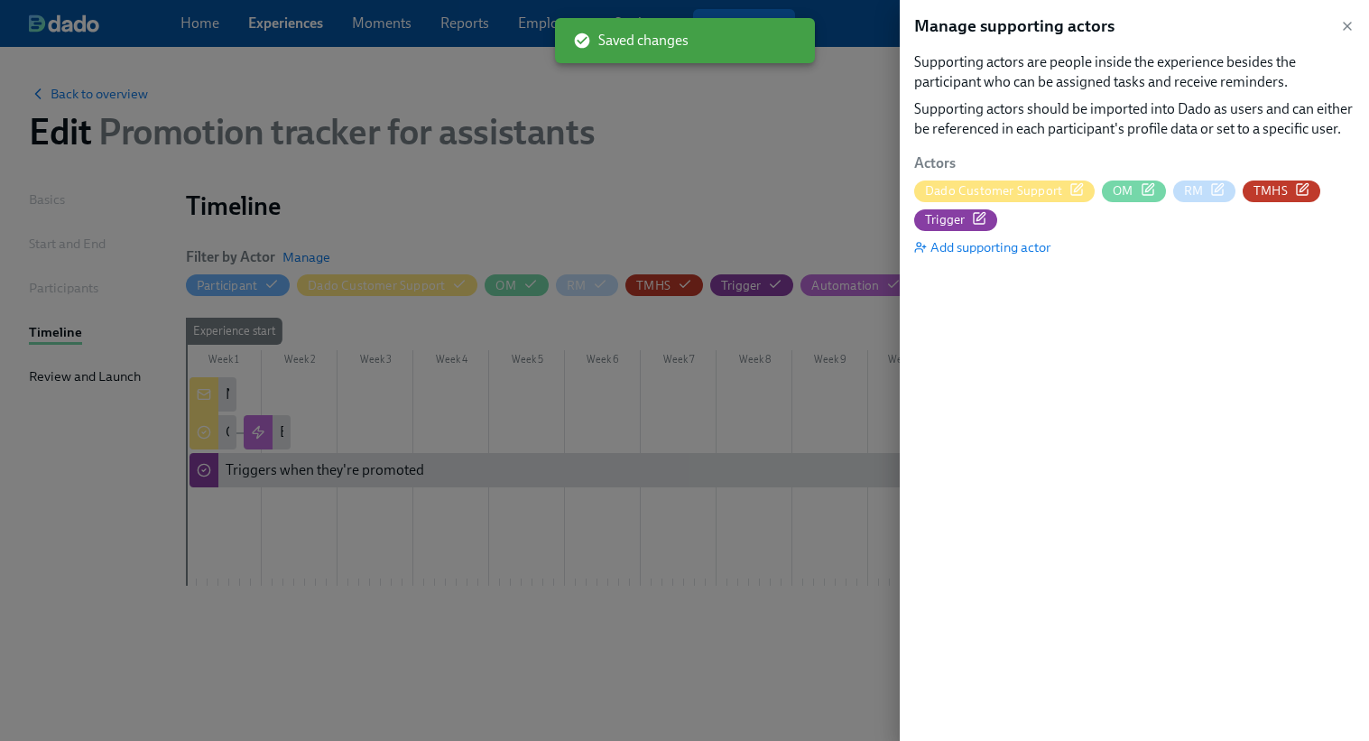
click at [586, 88] on div at bounding box center [684, 370] width 1369 height 741
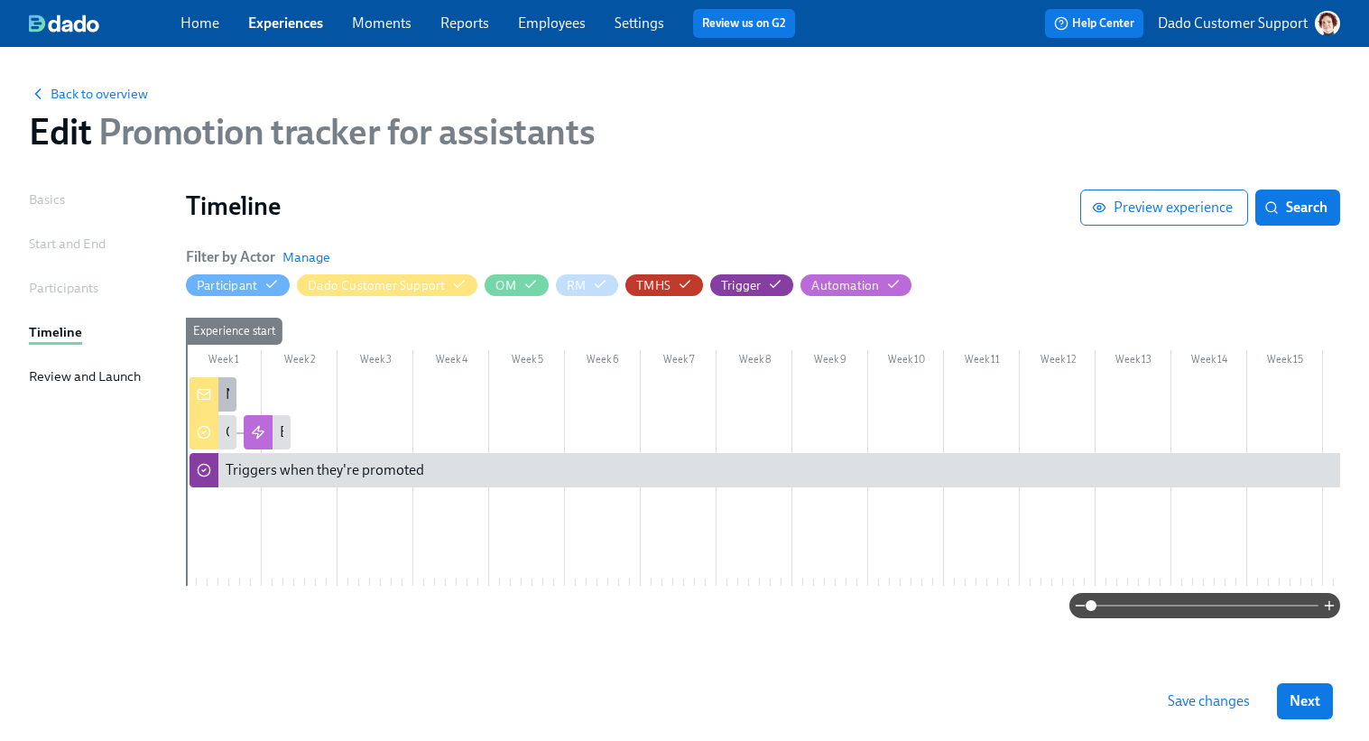
click at [233, 390] on div "New Hygiene Assistant imported into Dado – please confirm enrollment" at bounding box center [212, 394] width 47 height 34
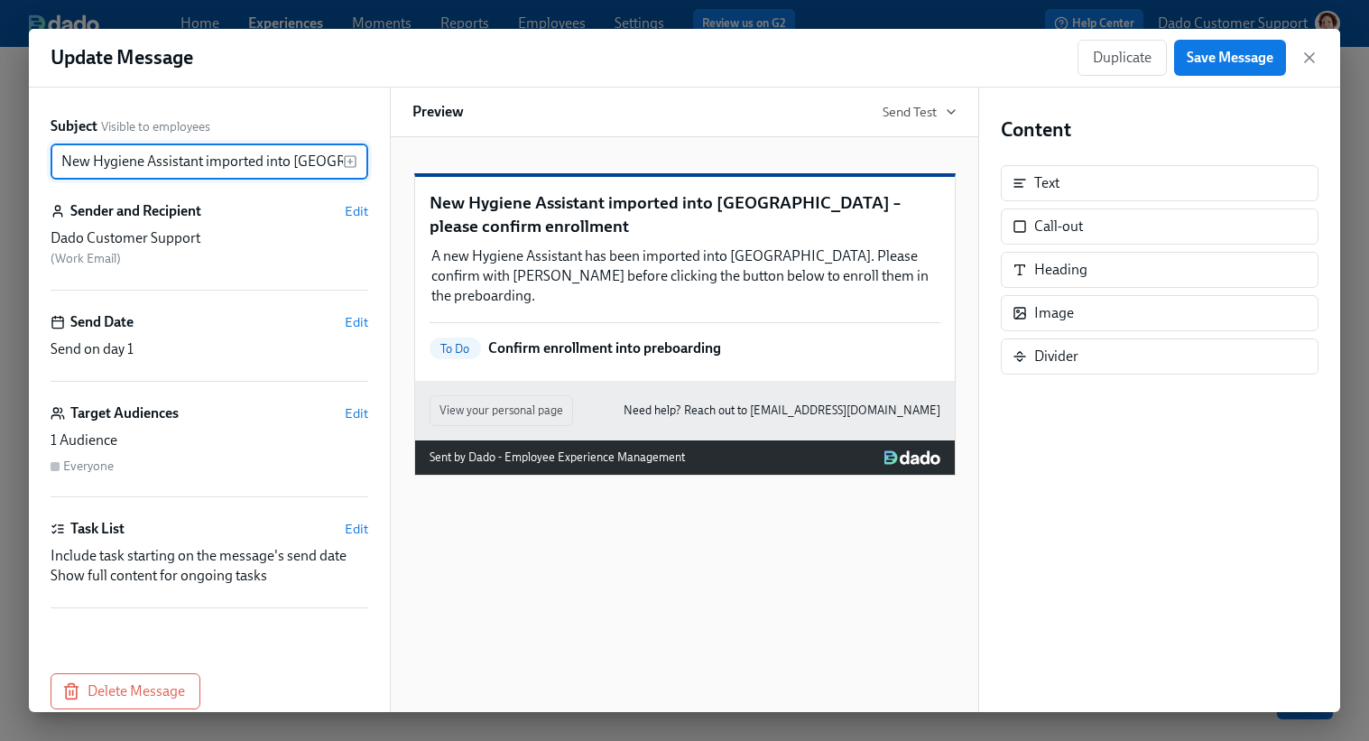
scroll to position [0, 156]
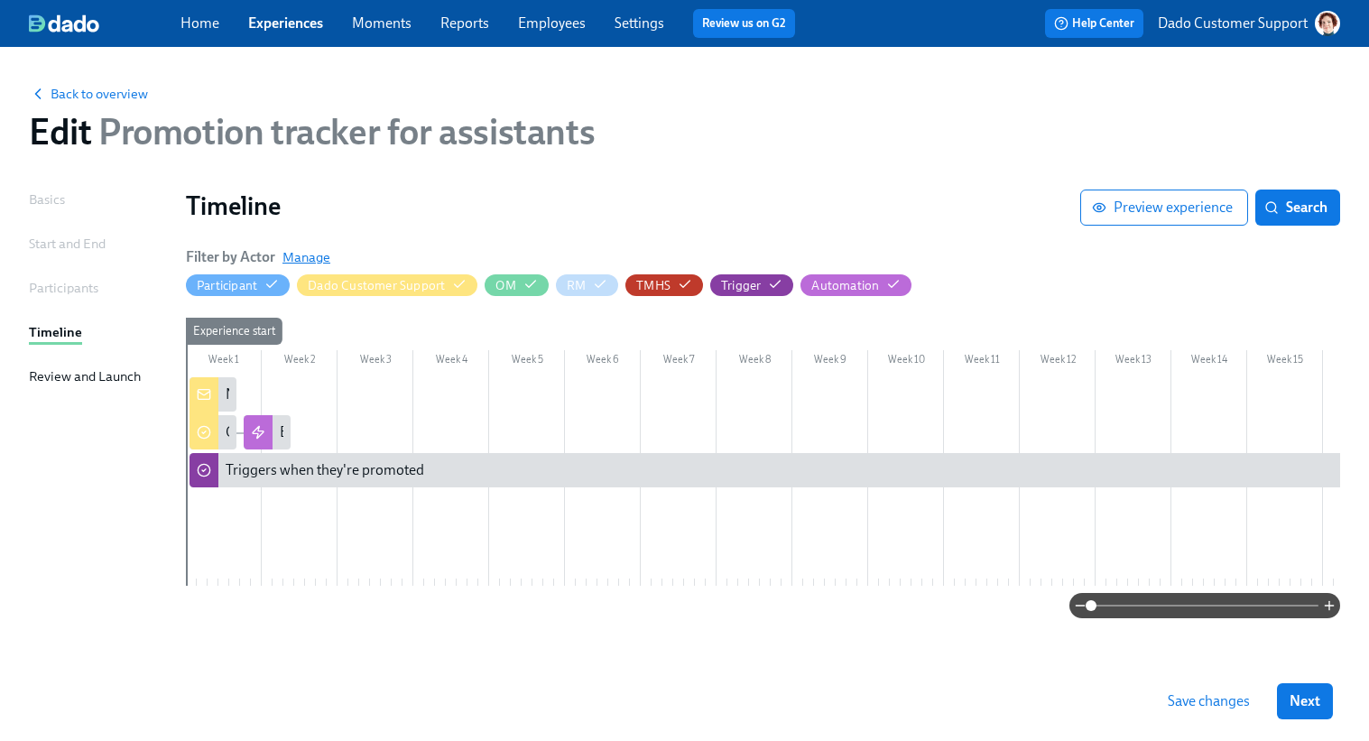
click at [293, 264] on span "Manage" at bounding box center [306, 257] width 48 height 18
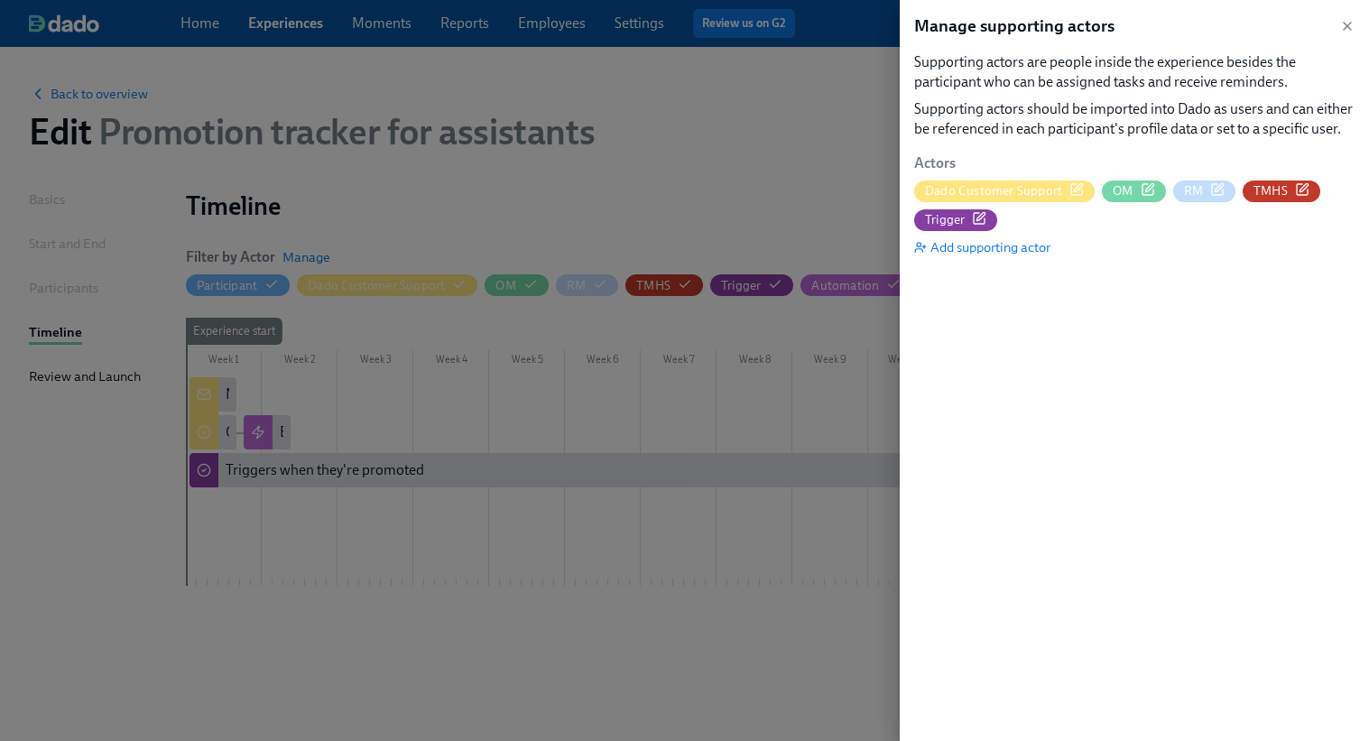
click at [1073, 185] on icon "button" at bounding box center [1076, 189] width 14 height 14
click at [185, 152] on div at bounding box center [684, 370] width 1369 height 741
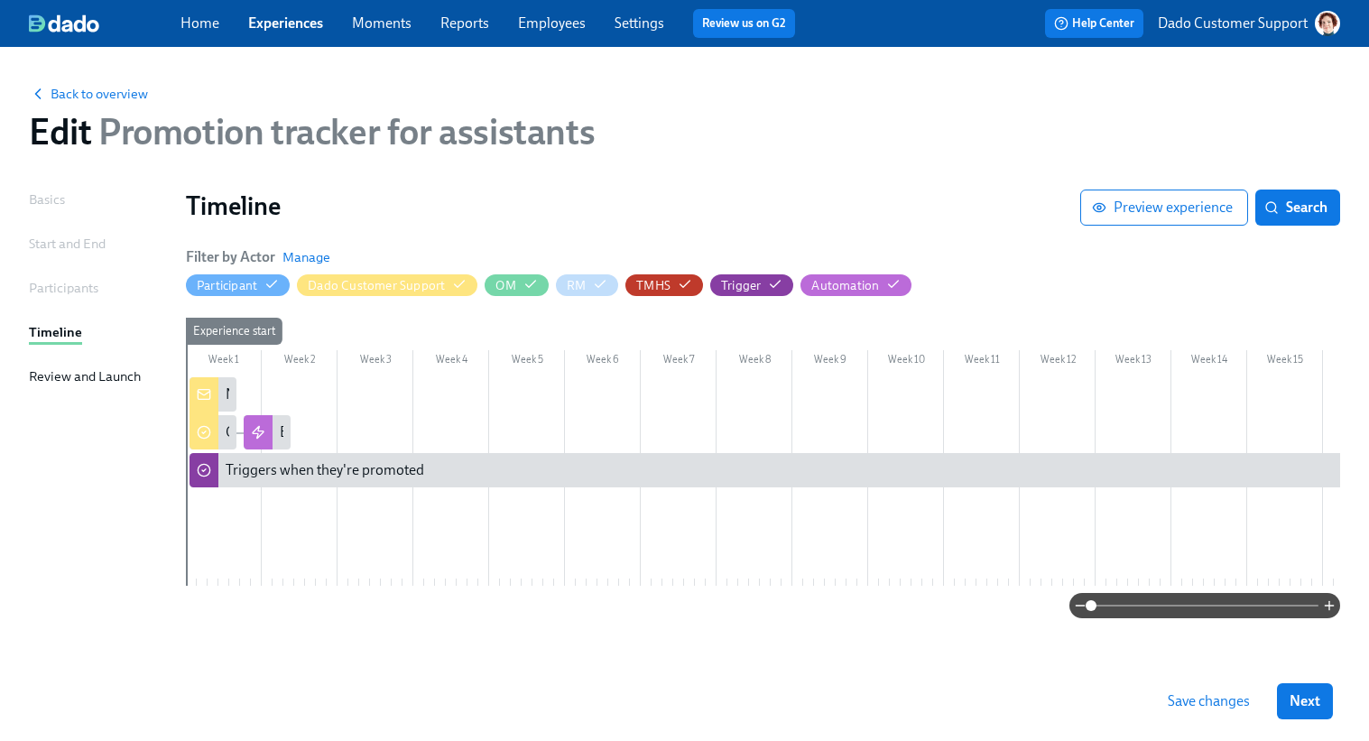
click at [280, 16] on link "Experiences" at bounding box center [285, 22] width 75 height 17
click at [300, 253] on span "Manage" at bounding box center [306, 257] width 48 height 18
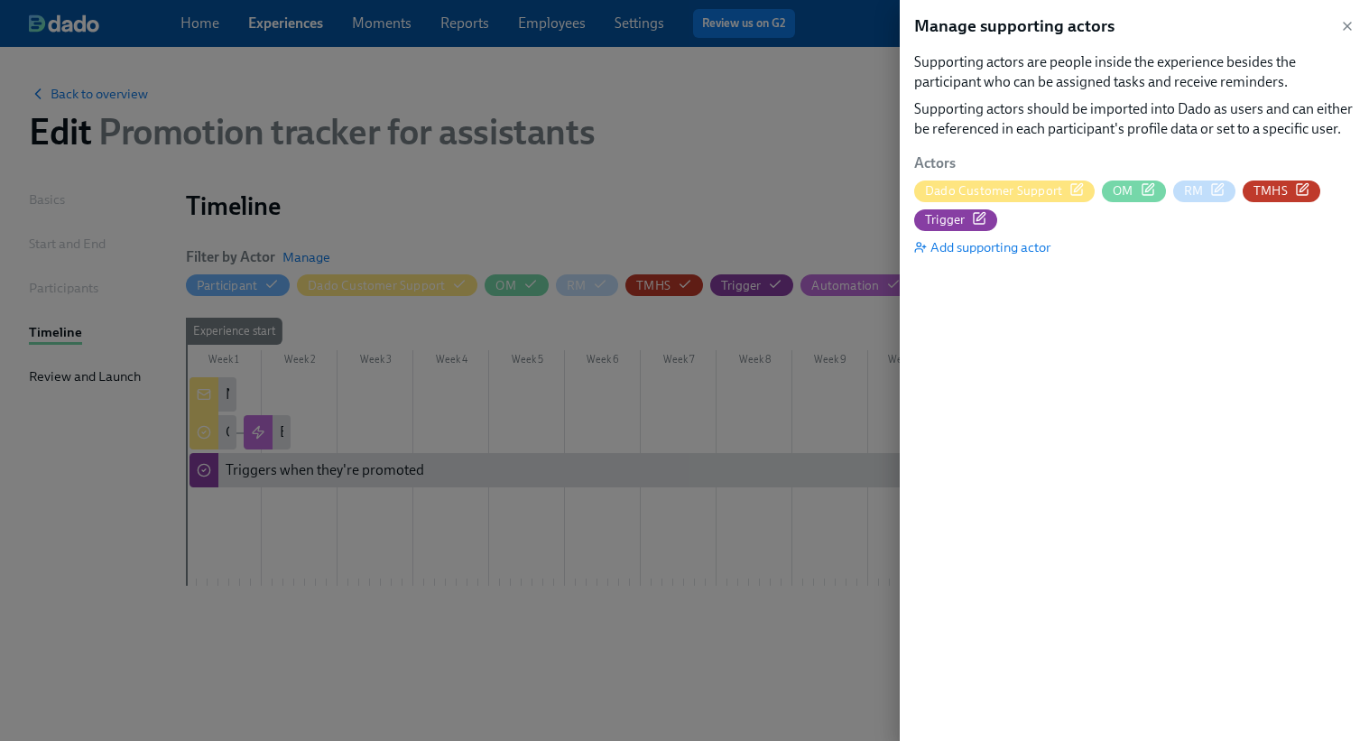
click at [1081, 187] on span "Dado Customer Support" at bounding box center [1004, 190] width 180 height 17
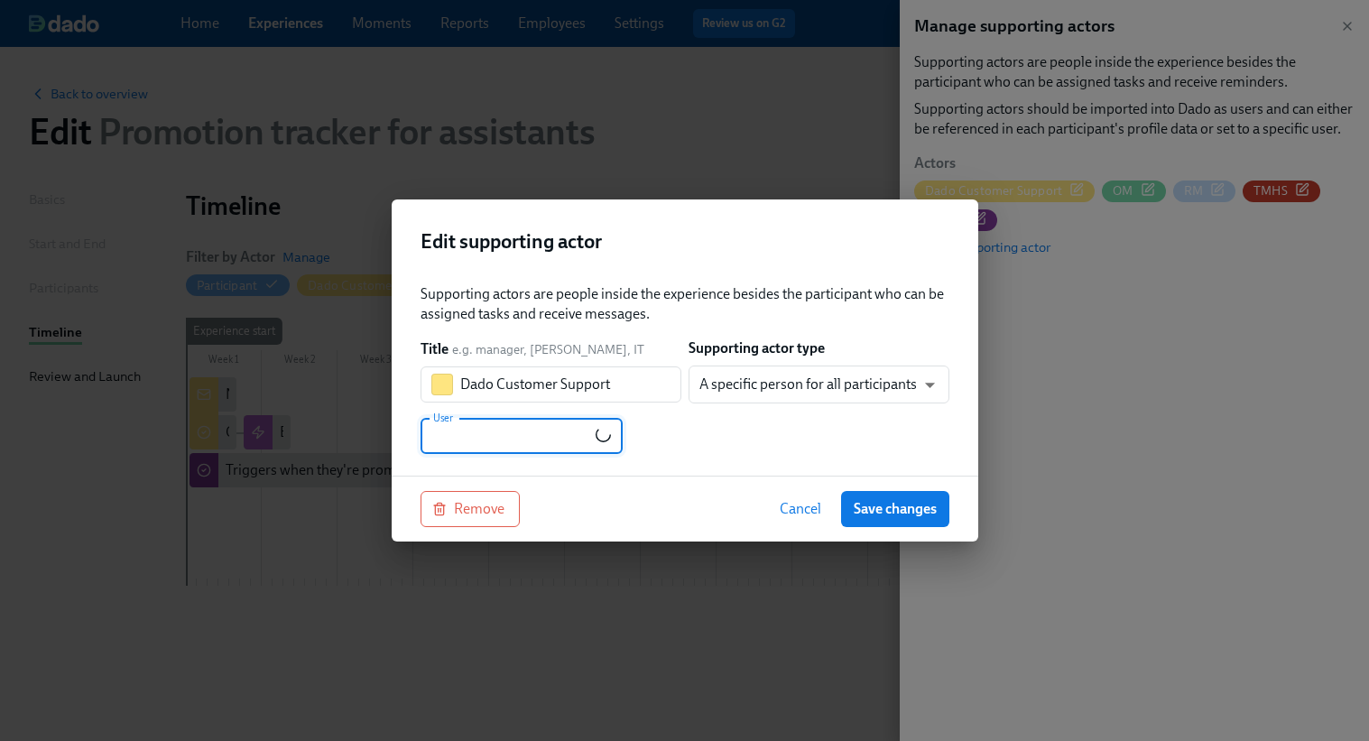
click at [508, 437] on input "text" at bounding box center [508, 436] width 176 height 36
click at [804, 508] on span "Cancel" at bounding box center [801, 509] width 42 height 18
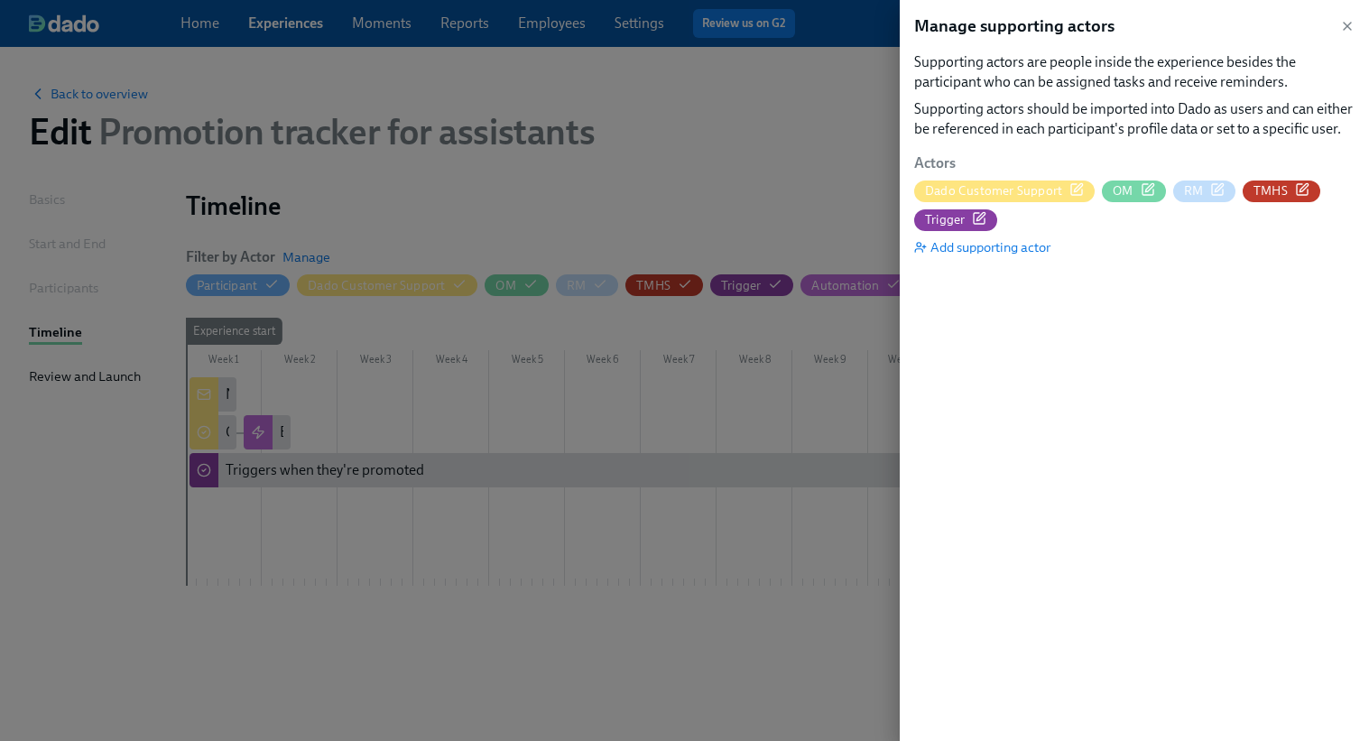
click at [689, 155] on div at bounding box center [684, 370] width 1369 height 741
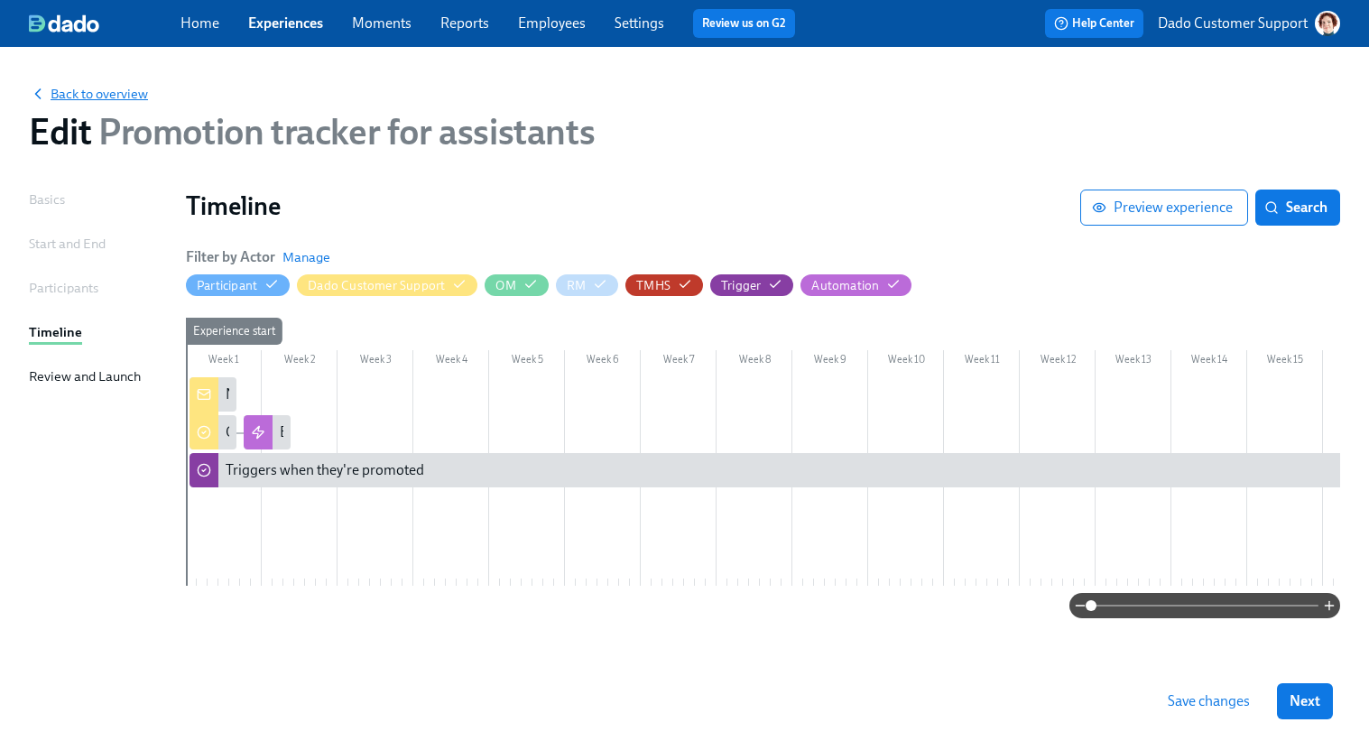
click at [87, 95] on span "Back to overview" at bounding box center [88, 94] width 119 height 18
click at [1278, 684] on button "Next" at bounding box center [1305, 701] width 56 height 36
click at [1145, 701] on span "Save changes" at bounding box center [1159, 701] width 82 height 18
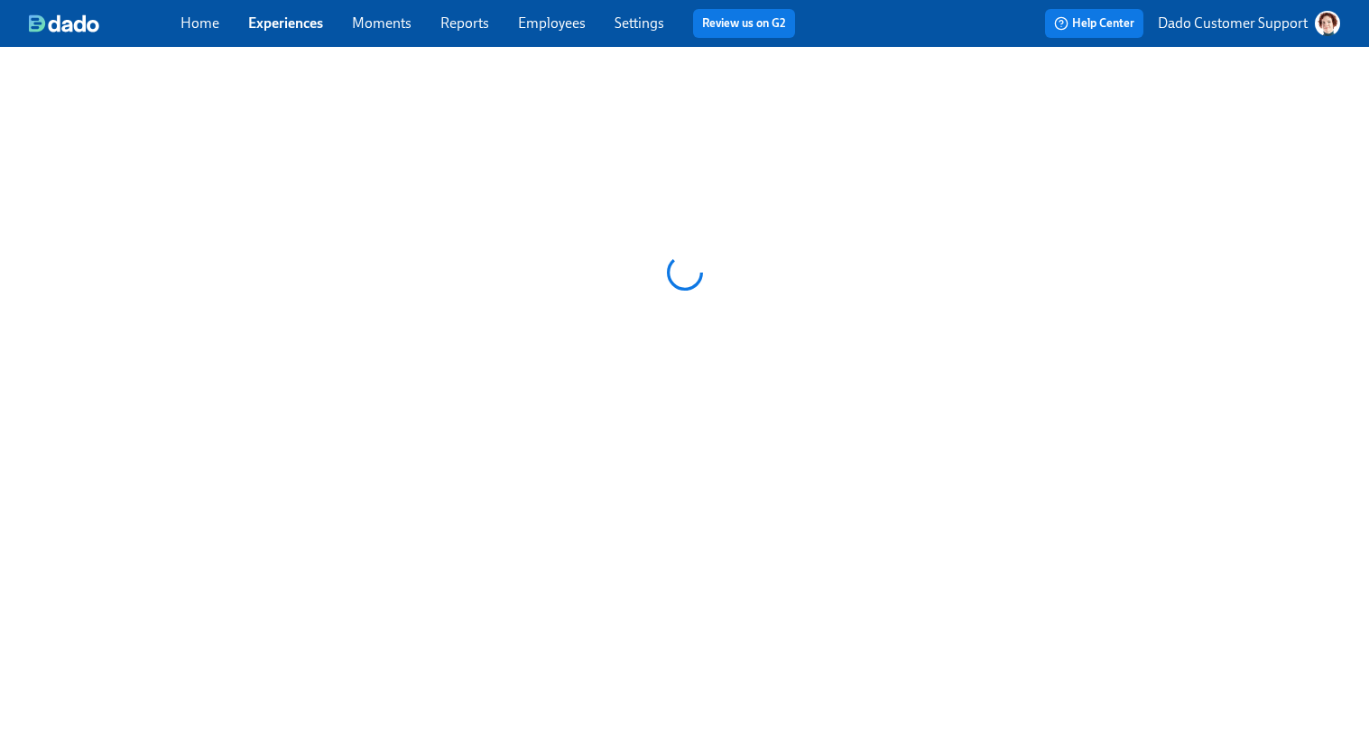
click at [291, 33] on div "Home Experiences Moments Reports Employees Settings Review us on G2" at bounding box center [494, 23] width 629 height 29
click at [283, 23] on link "Experiences" at bounding box center [285, 22] width 75 height 17
click at [275, 28] on link "Experiences" at bounding box center [285, 22] width 75 height 17
